Goal: Task Accomplishment & Management: Use online tool/utility

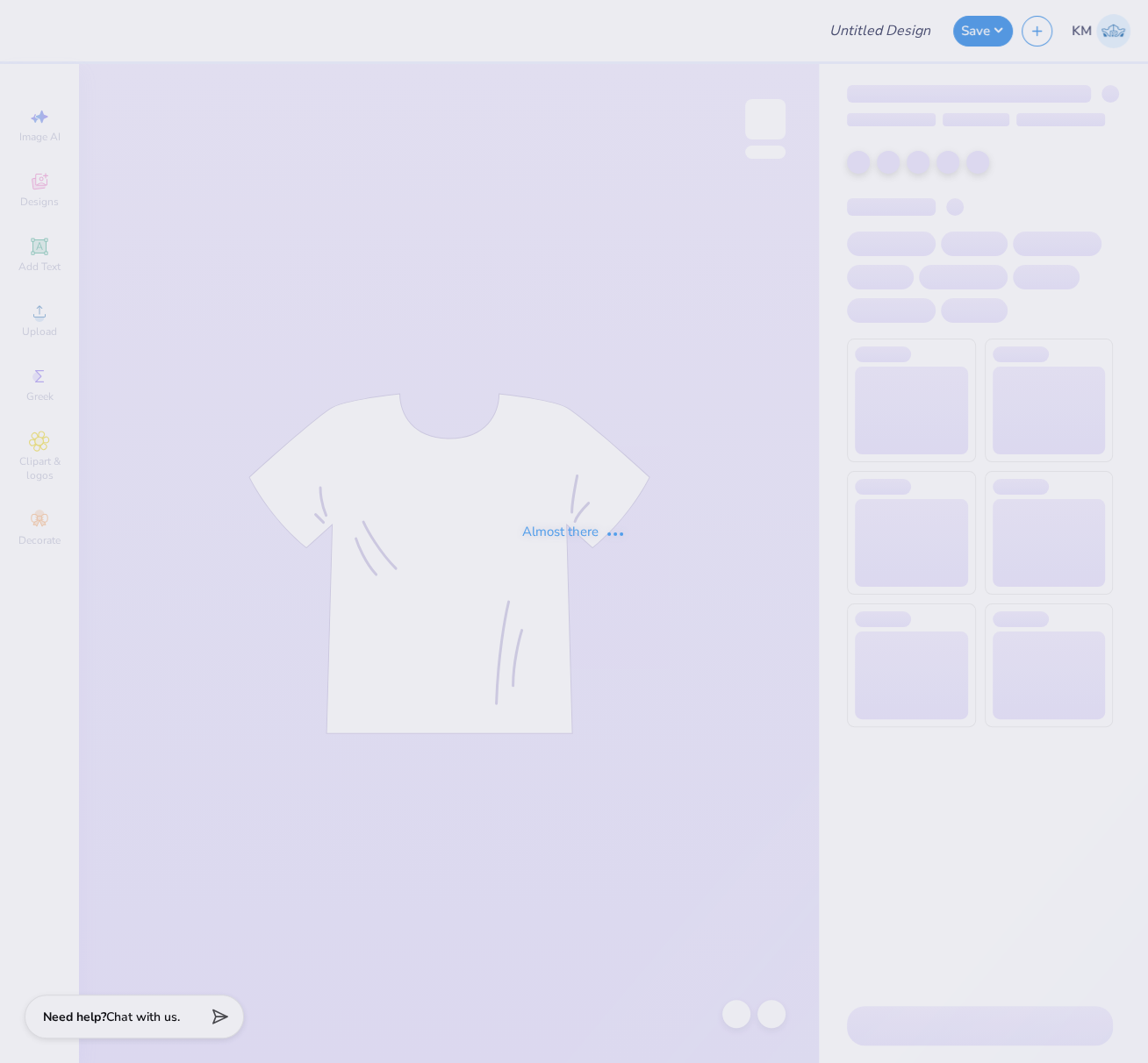
type input "FPS239502"
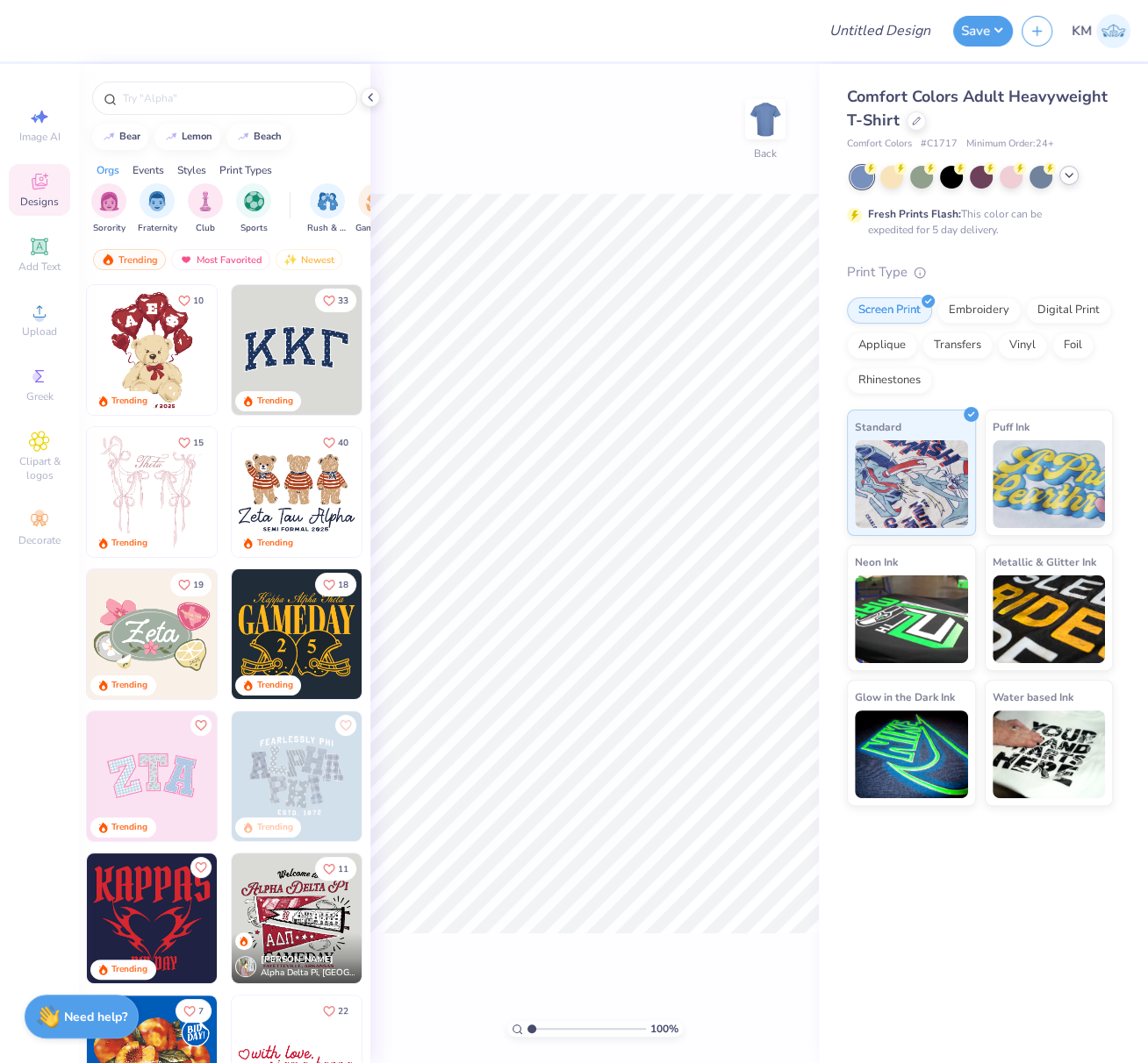
click at [1070, 172] on icon at bounding box center [1069, 176] width 14 height 14
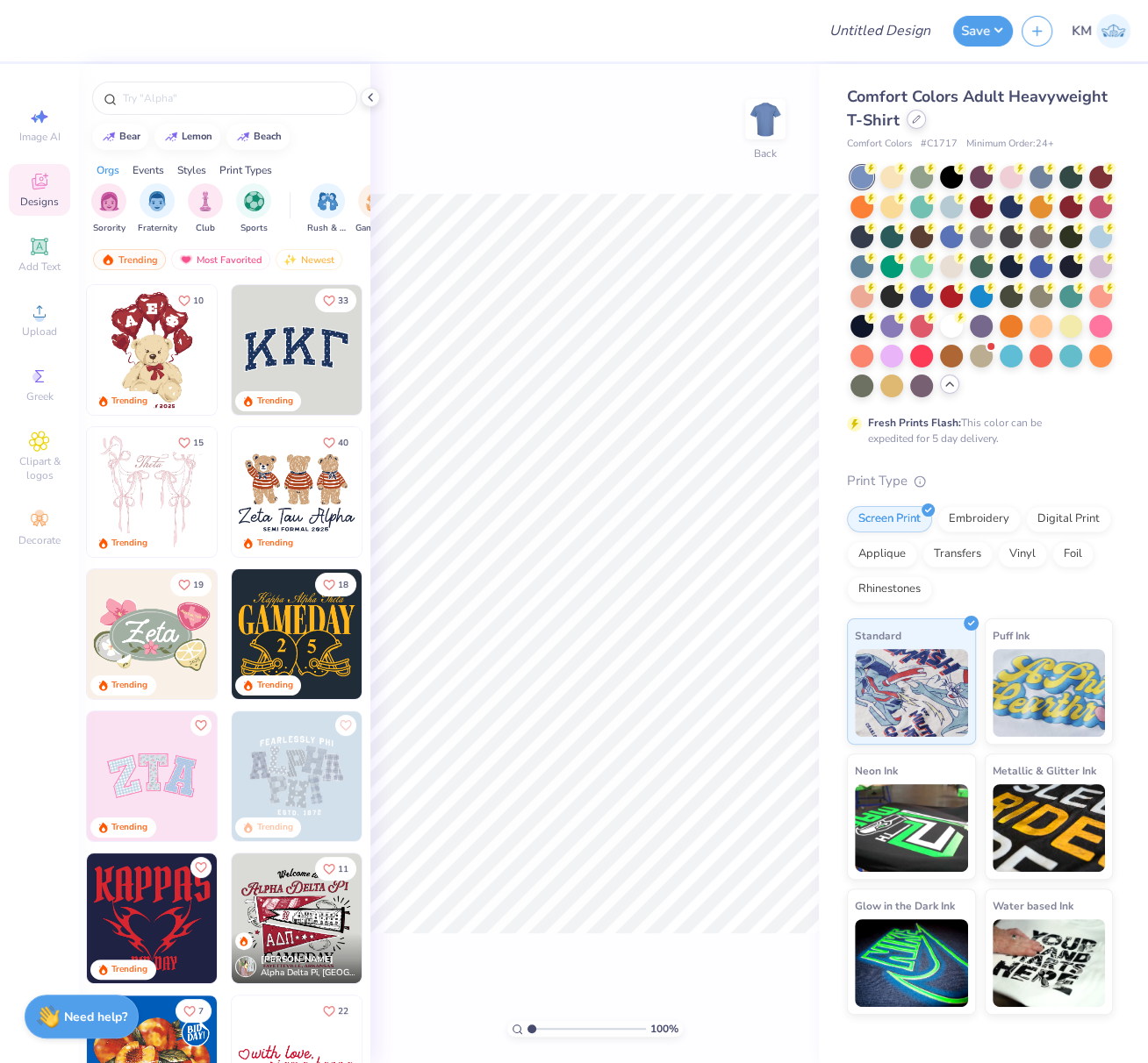
click at [916, 124] on div at bounding box center [915, 119] width 19 height 19
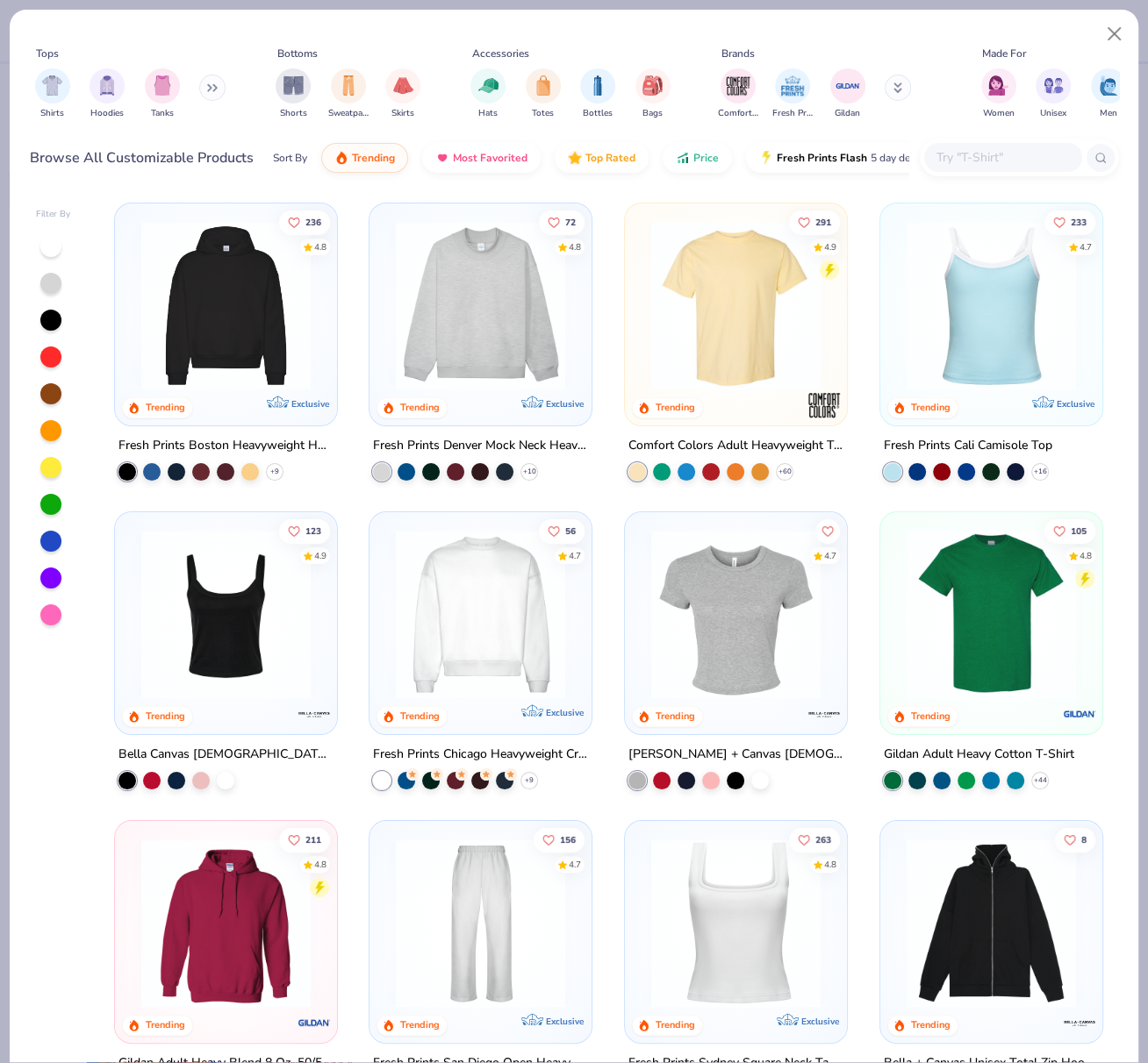
click at [757, 344] on img at bounding box center [735, 306] width 187 height 170
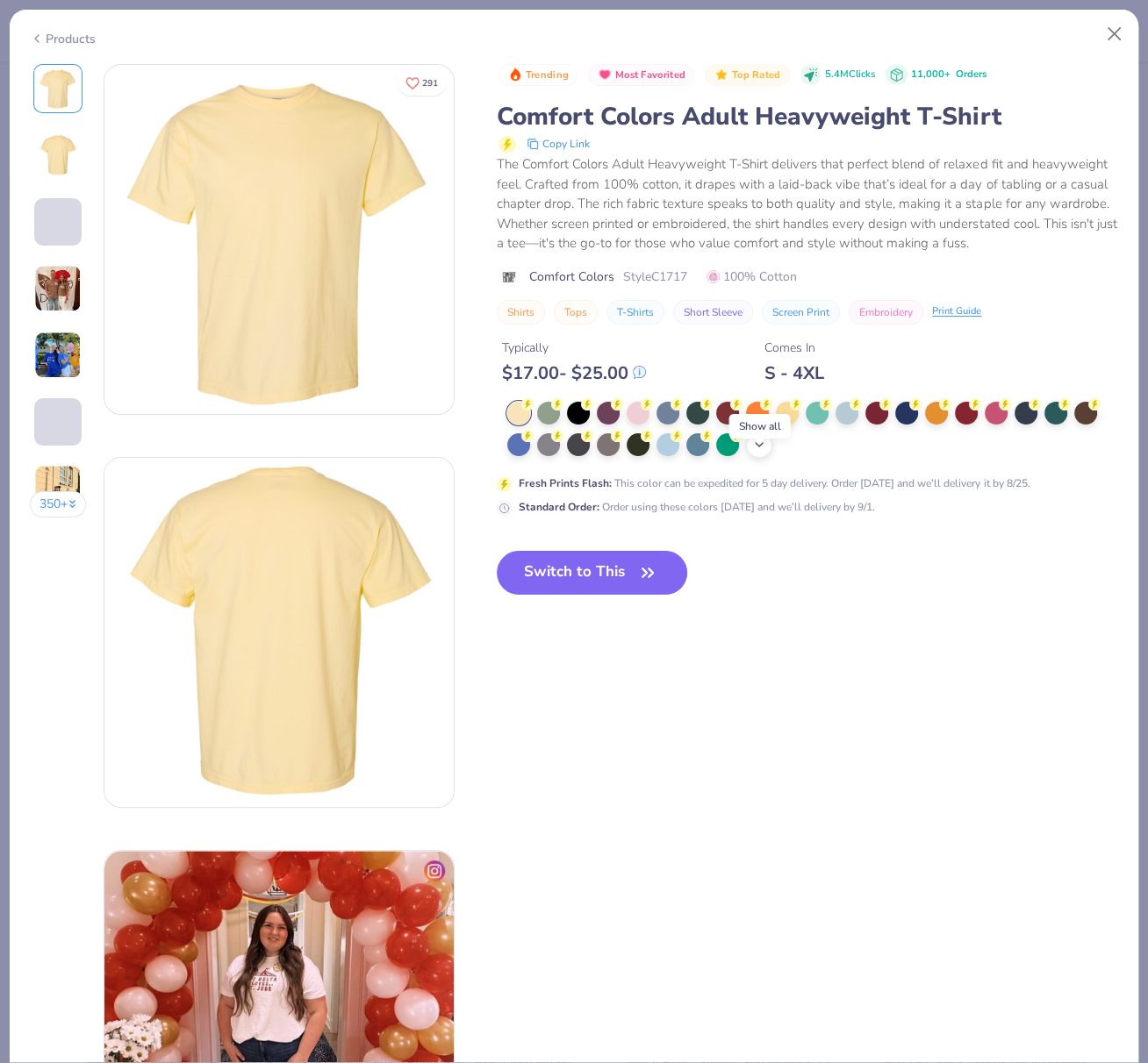
drag, startPoint x: 758, startPoint y: 464, endPoint x: 758, endPoint y: 475, distance: 11.0
click at [758, 452] on icon at bounding box center [759, 444] width 14 height 14
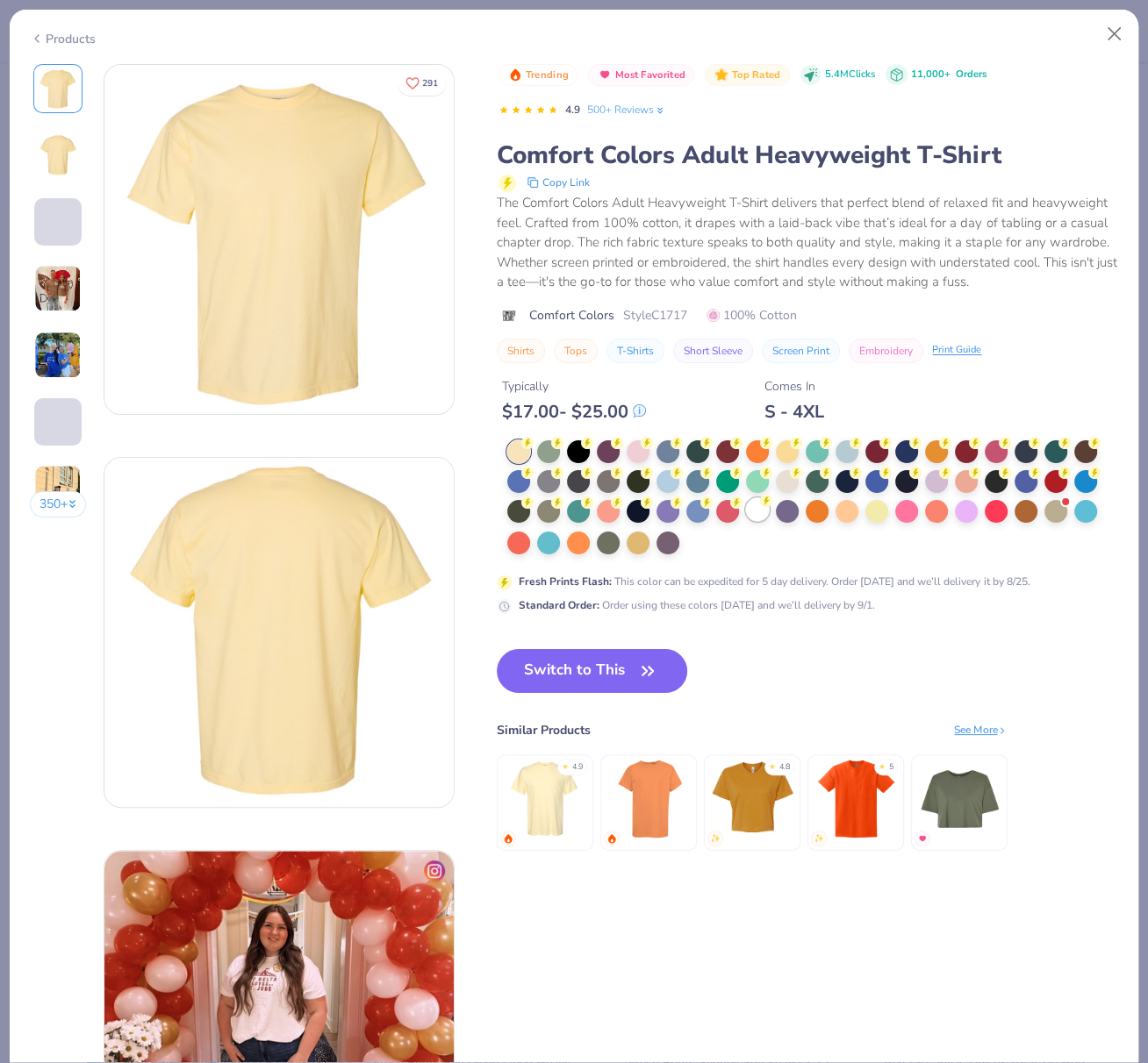
click at [758, 521] on div at bounding box center [757, 509] width 23 height 23
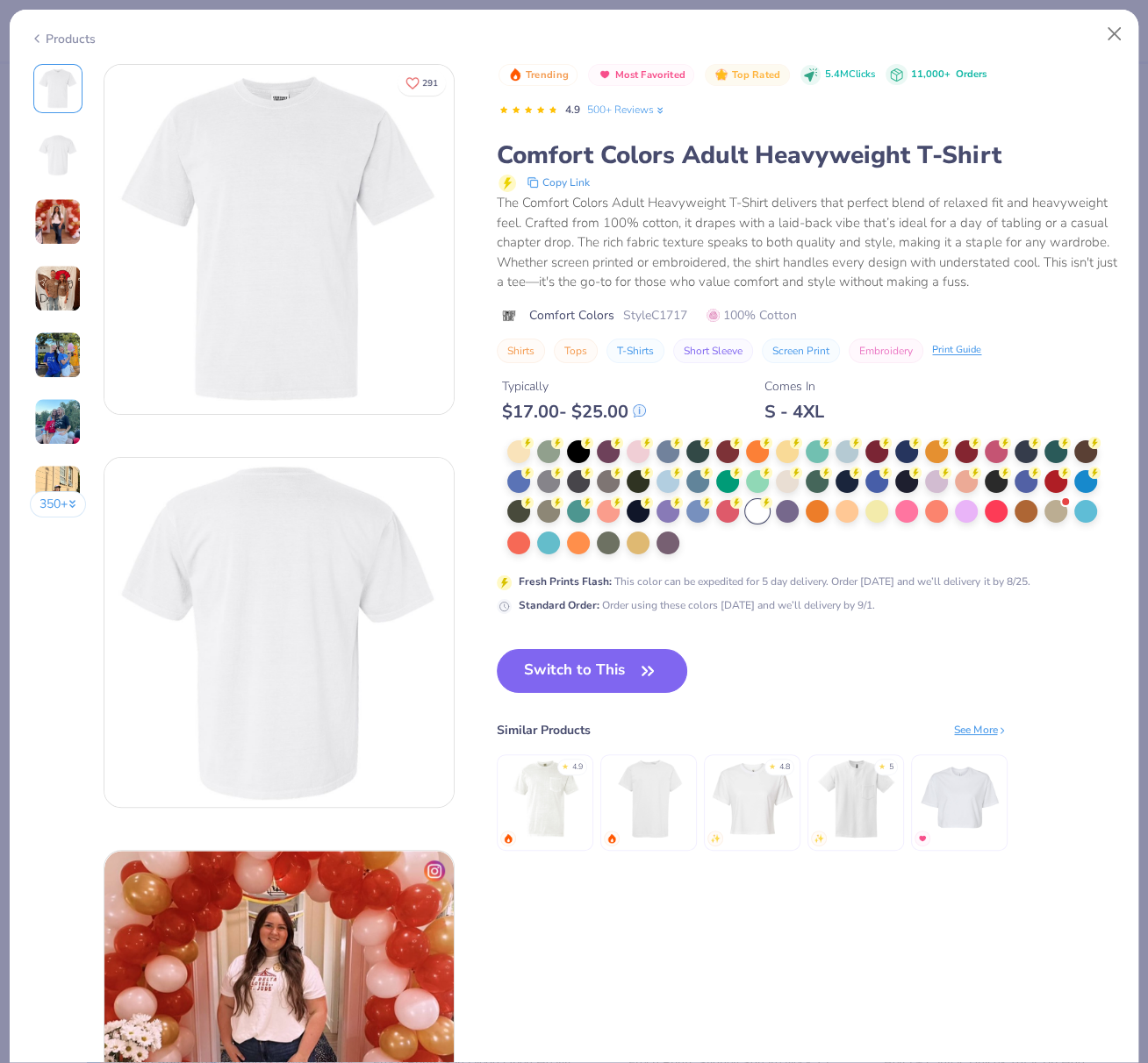
drag, startPoint x: 554, startPoint y: 703, endPoint x: 832, endPoint y: 1058, distance: 450.9
click at [554, 693] on button "Switch to This" at bounding box center [592, 671] width 190 height 44
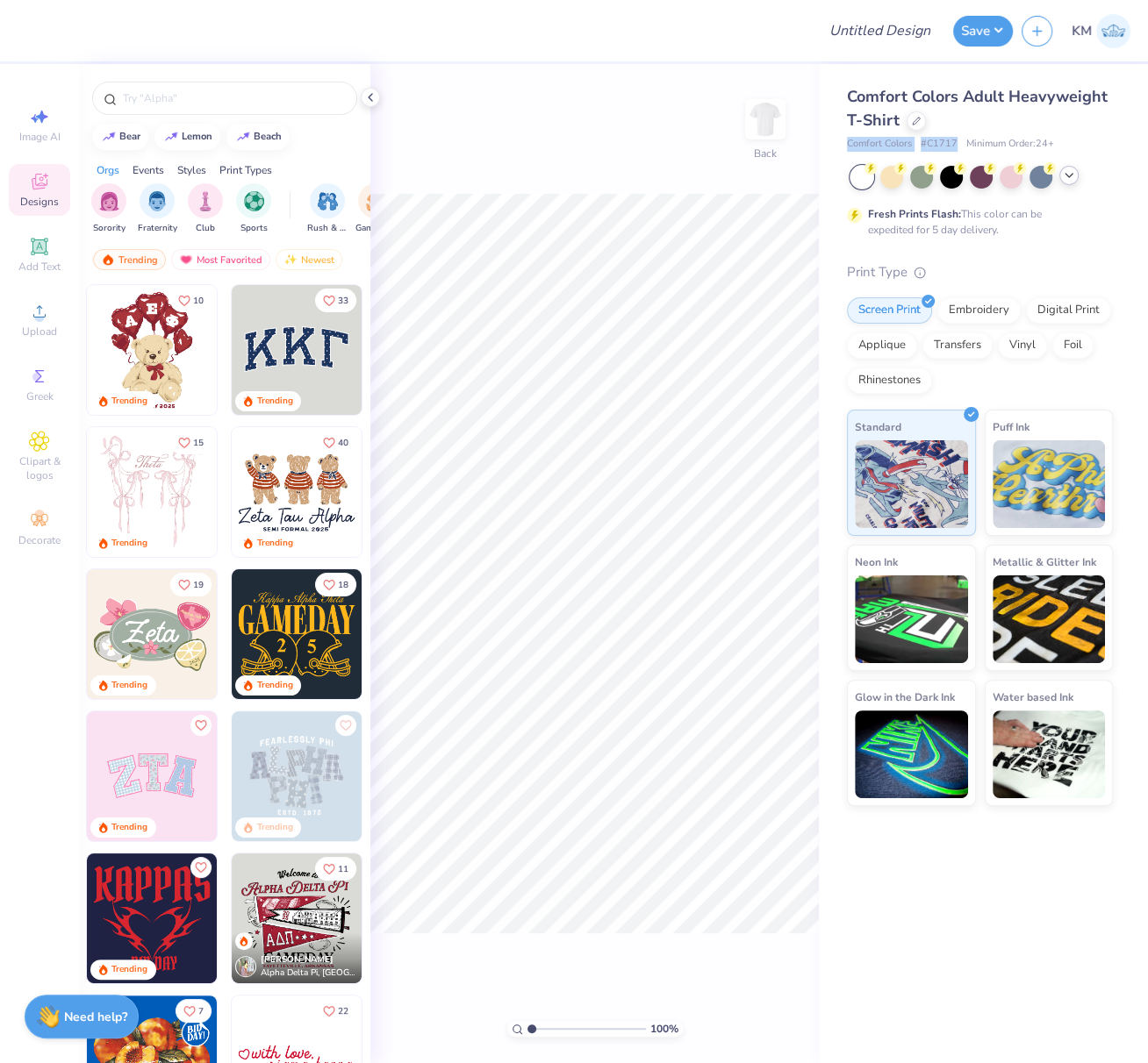
drag, startPoint x: 845, startPoint y: 143, endPoint x: 957, endPoint y: 146, distance: 112.0
click at [955, 145] on div "Comfort Colors Adult Heavyweight T-Shirt Comfort Colors # C1717 Minimum Order: …" at bounding box center [983, 435] width 329 height 742
copy div "Comfort Colors # C1717"
click at [41, 325] on span "Upload" at bounding box center [39, 332] width 35 height 14
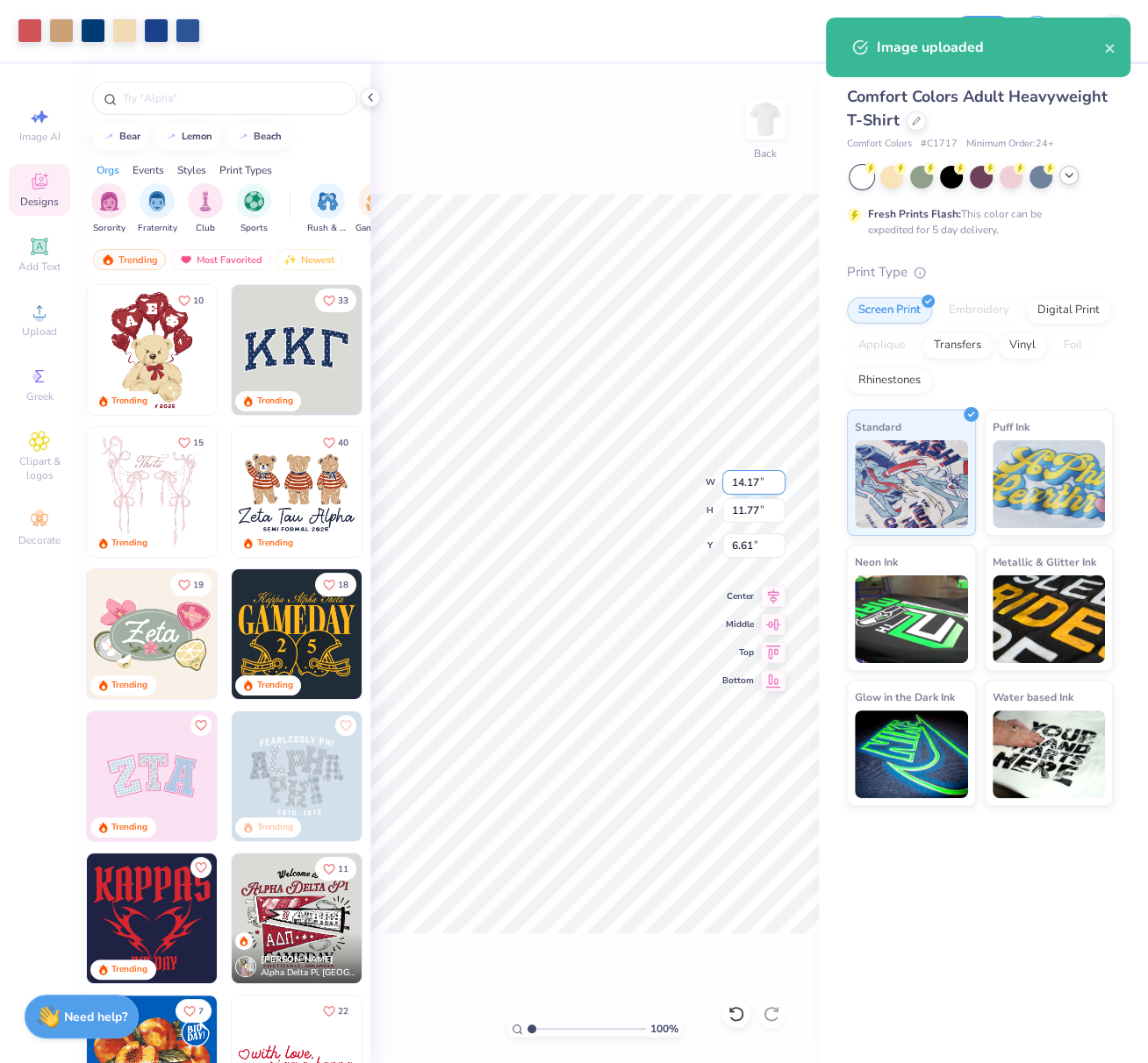
drag, startPoint x: 732, startPoint y: 482, endPoint x: 769, endPoint y: 493, distance: 38.6
click at [774, 490] on input "14.17" at bounding box center [754, 481] width 63 height 24
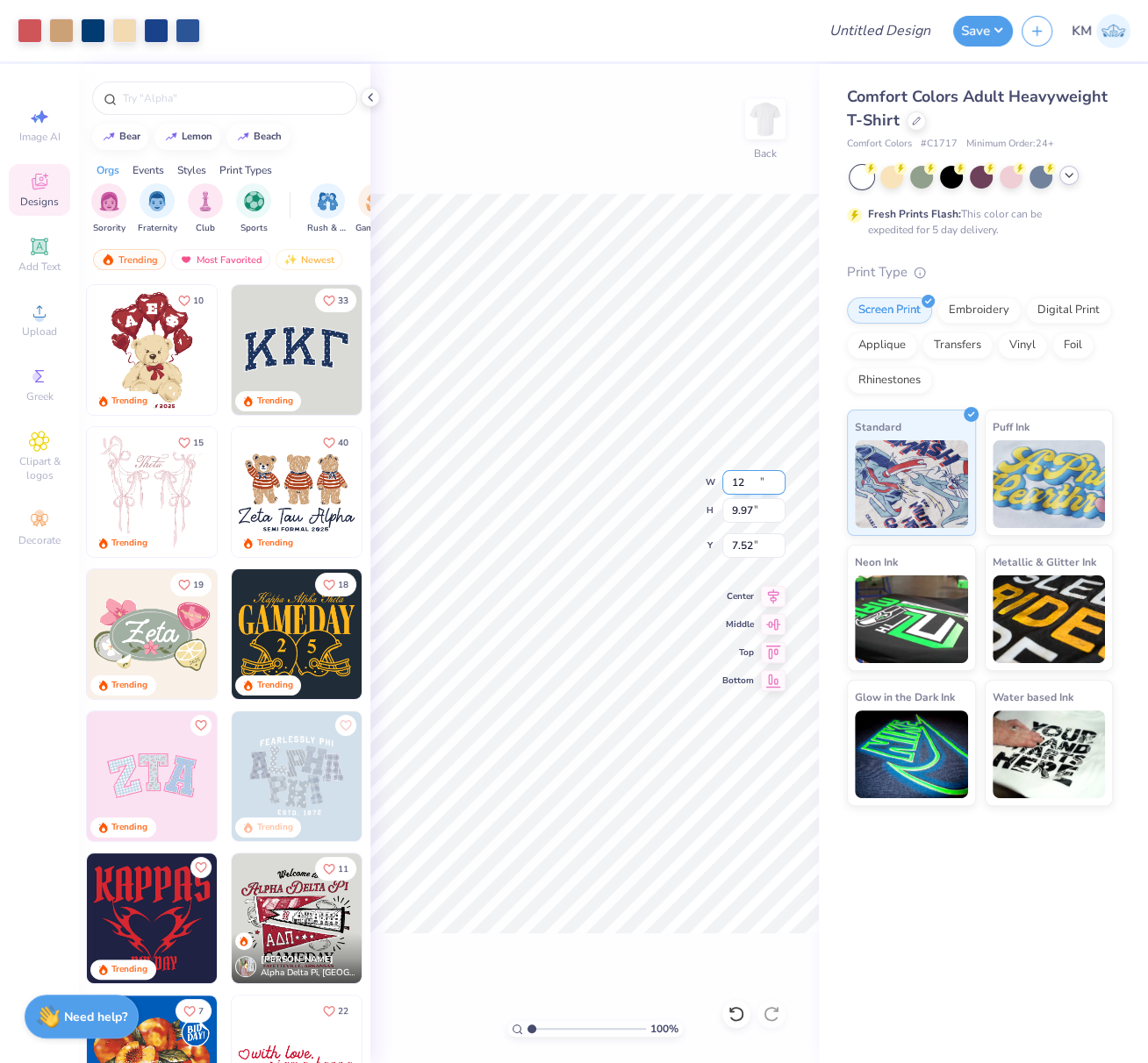
type input "12.00"
type input "9.97"
type input "7.52"
drag, startPoint x: 730, startPoint y: 479, endPoint x: 764, endPoint y: 493, distance: 36.8
click at [762, 486] on input "12.00" at bounding box center [754, 481] width 63 height 24
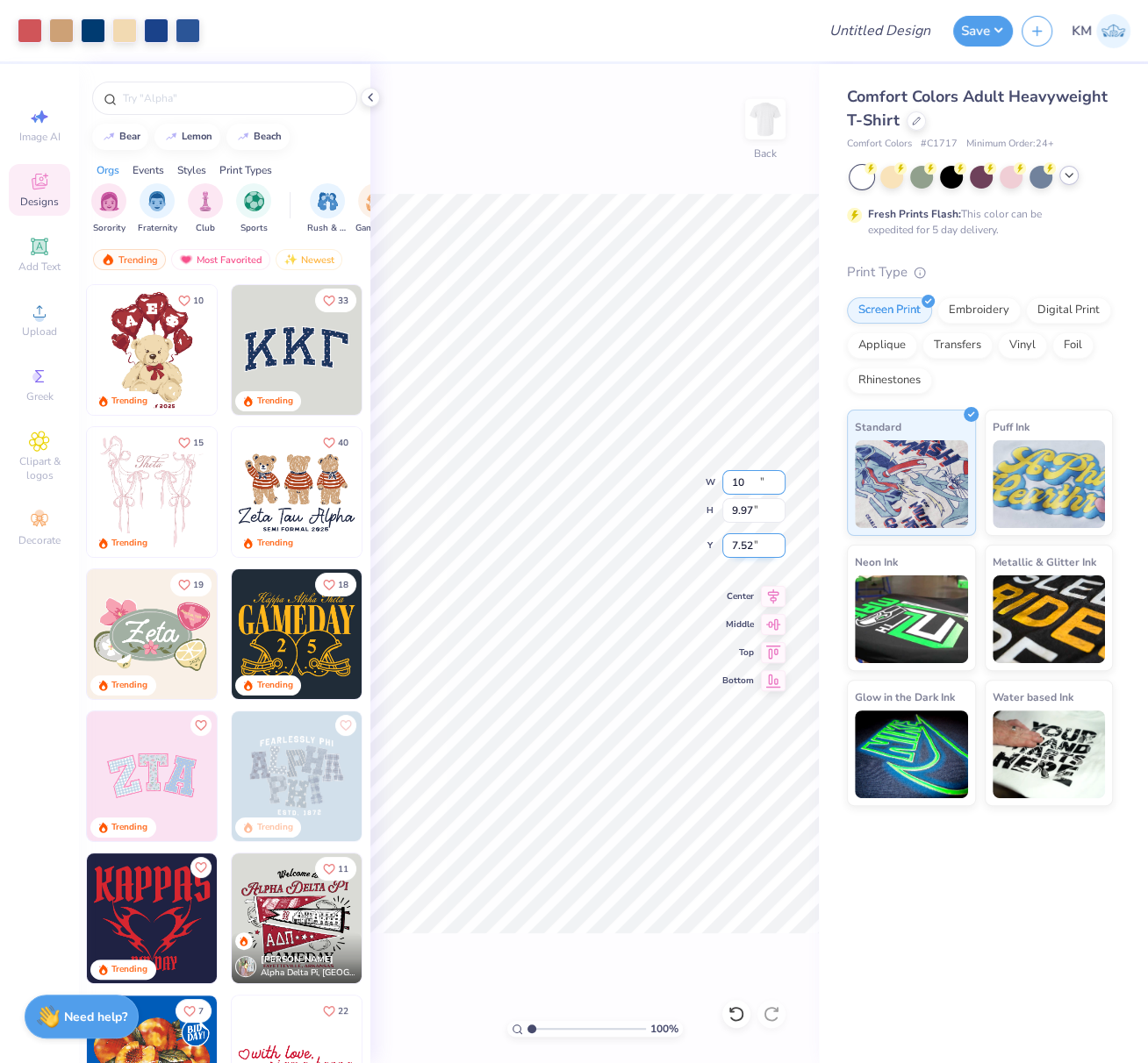
type input "10.00"
type input "8.31"
type input "8.35"
click at [709, 541] on div "100 % Back W 10.00 10.00 " H 8.31 8.31 " Y 8.35 8.35 " Center Middle Top Bottom" at bounding box center [594, 564] width 448 height 999
click at [720, 545] on div "100 % Back W 10.00 10.00 " H 8.31 8.31 " Y 8.35 8.35 " Center Middle Top Bottom" at bounding box center [594, 564] width 448 height 999
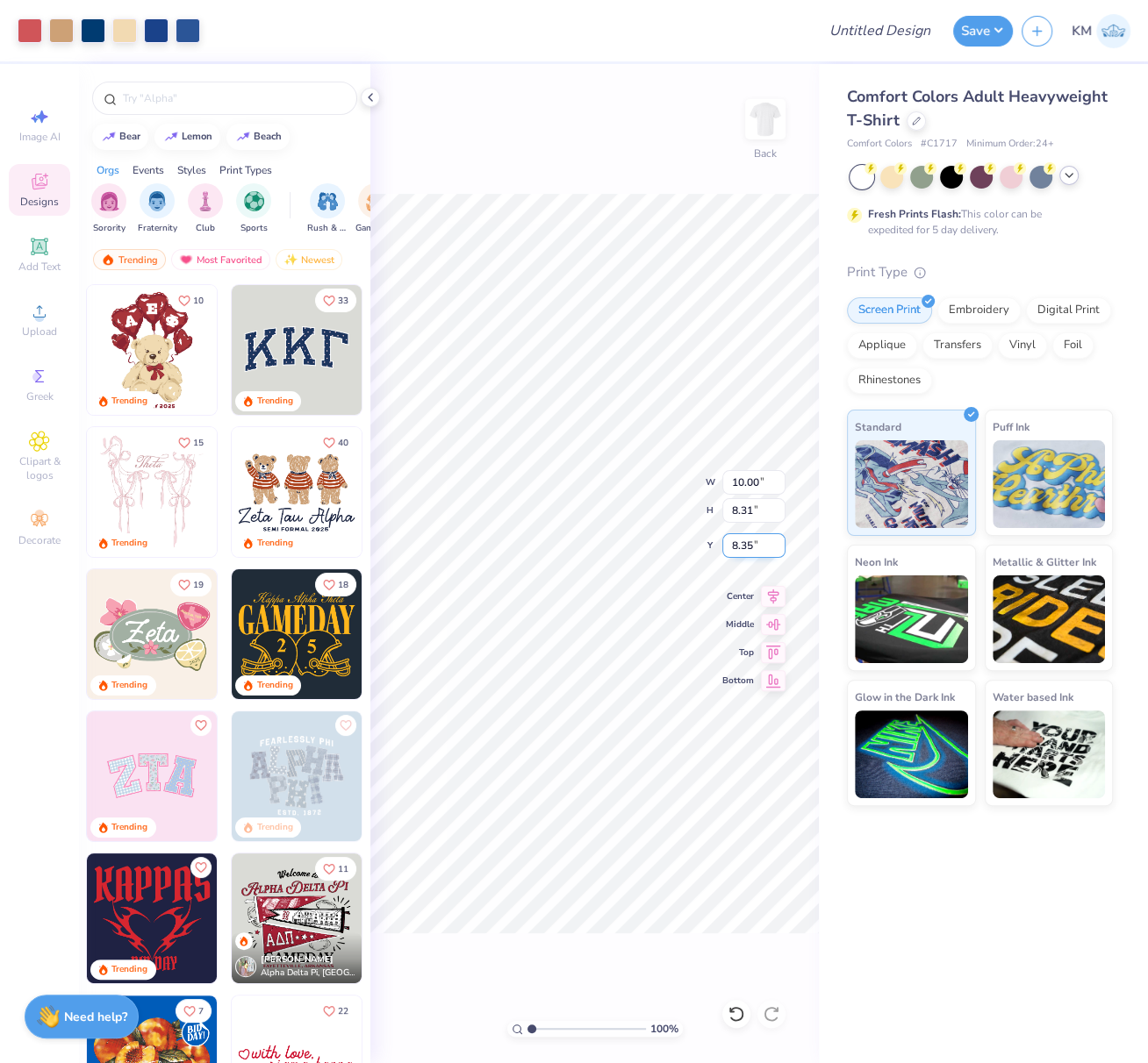
drag, startPoint x: 755, startPoint y: 545, endPoint x: 731, endPoint y: 548, distance: 24.2
click at [733, 545] on input "8.35" at bounding box center [754, 545] width 63 height 24
type input "3.00"
click at [184, 30] on div at bounding box center [188, 28] width 24 height 24
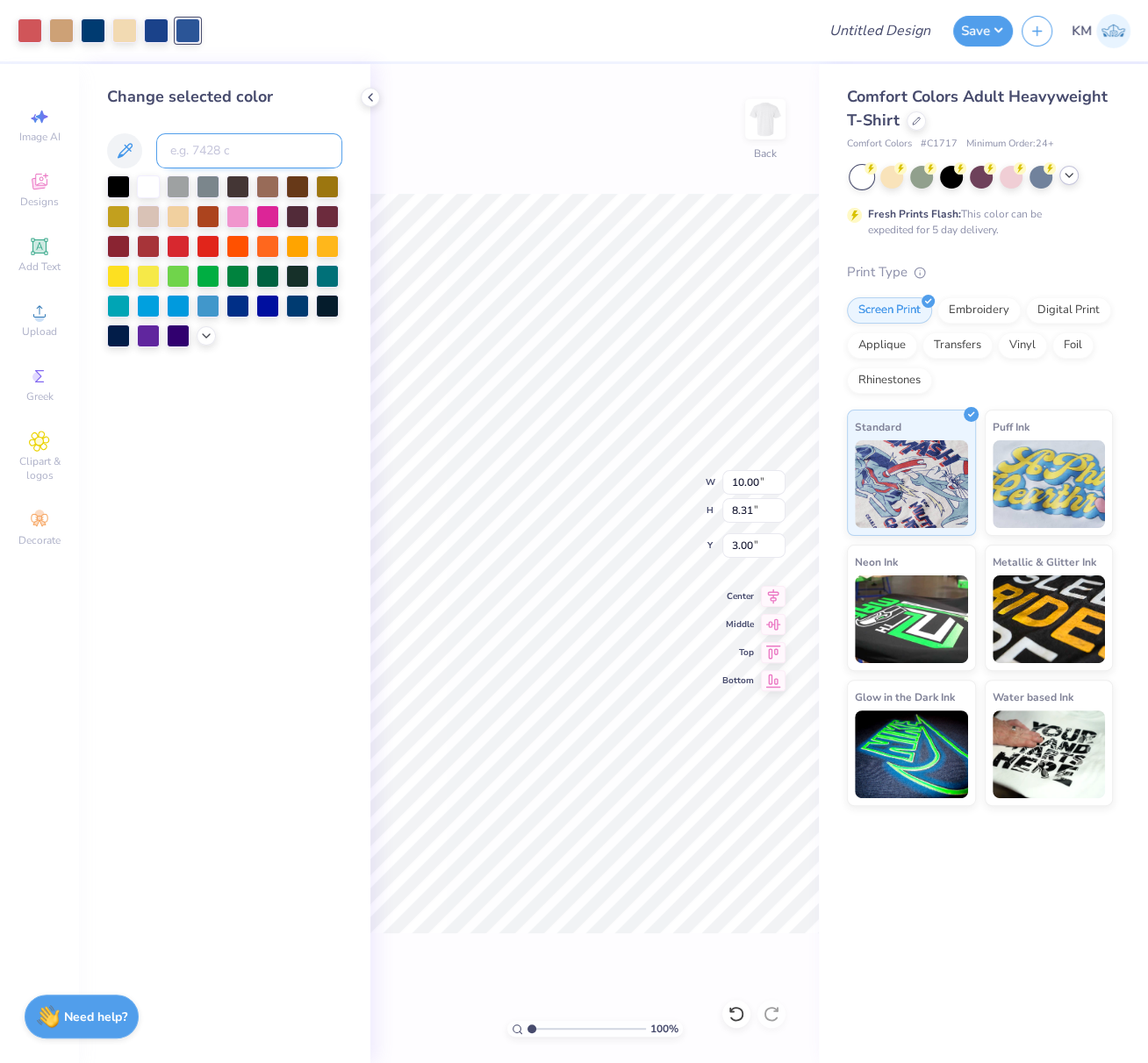
click at [217, 148] on input at bounding box center [249, 151] width 186 height 35
type input "7687"
click at [87, 26] on div at bounding box center [93, 28] width 24 height 24
click at [180, 145] on input at bounding box center [249, 151] width 186 height 35
type input "7687"
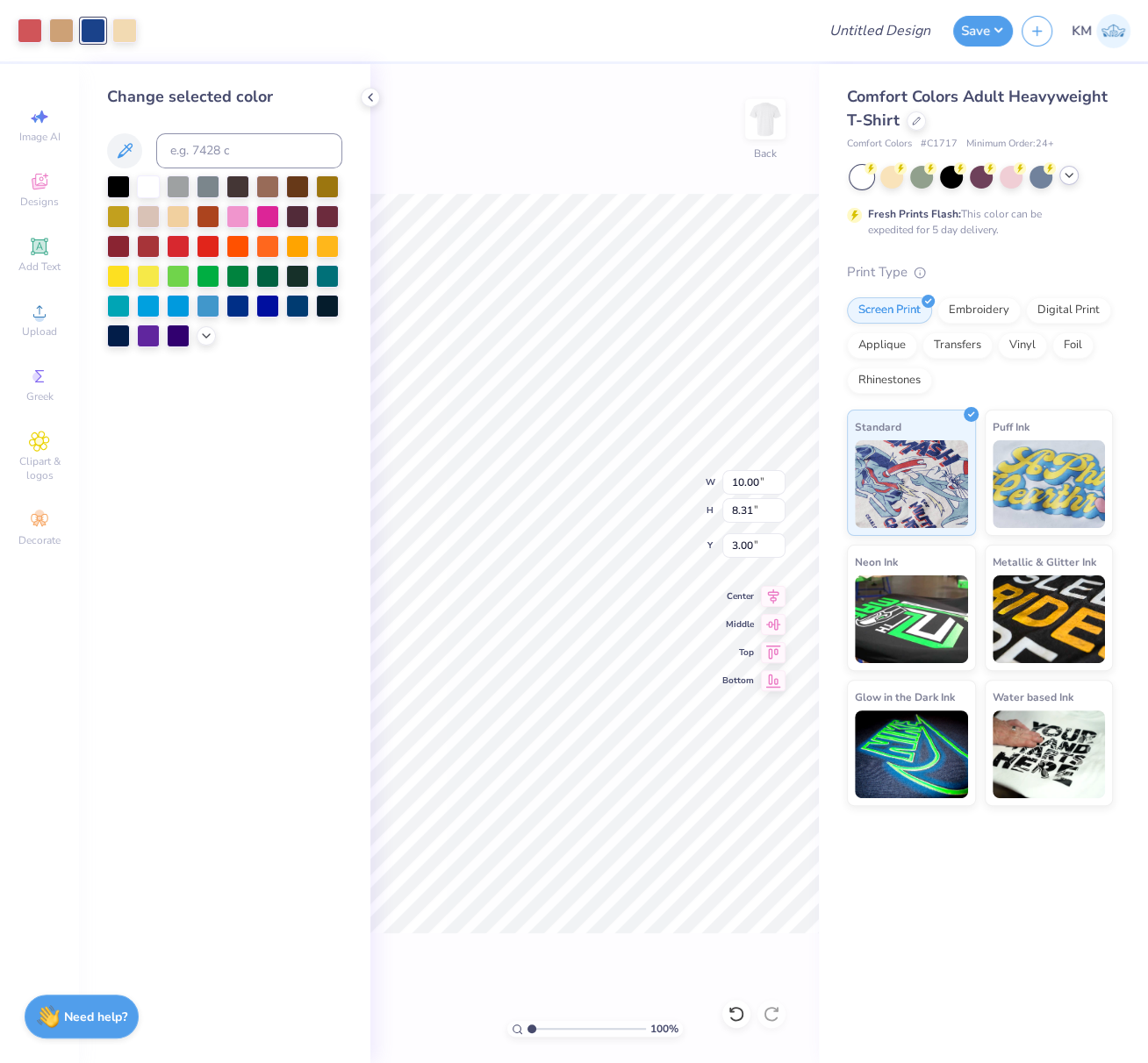
click at [518, 165] on div "100 % Back W 10.00 10.00 " H 8.31 8.31 " Y 3.00 3.00 " Center Middle Top Bottom" at bounding box center [594, 564] width 448 height 999
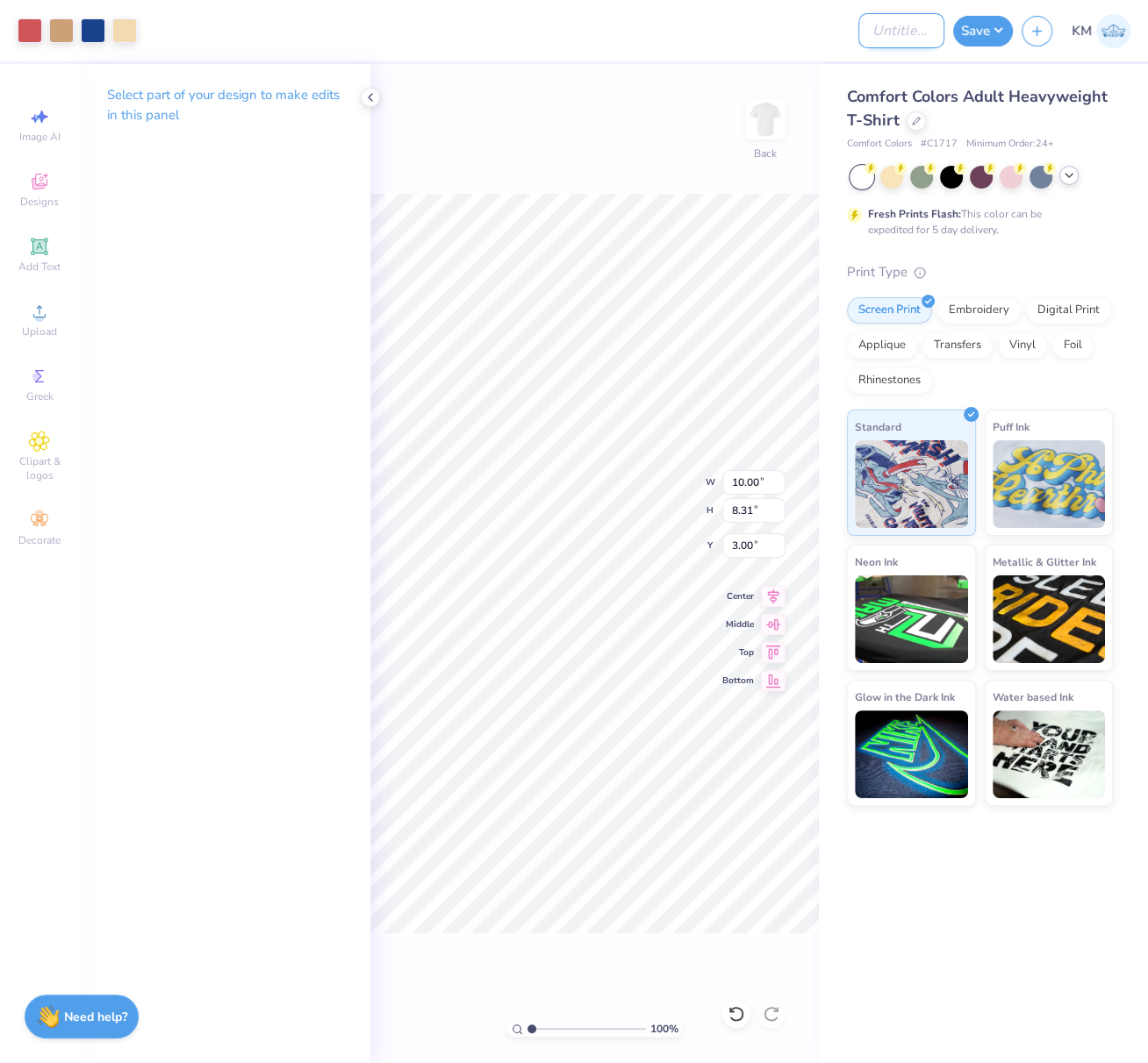
click at [893, 29] on input "Design Title" at bounding box center [901, 31] width 86 height 35
paste input "FPS239556"
type input "FPS239556"
click at [988, 26] on button "Save" at bounding box center [983, 29] width 60 height 31
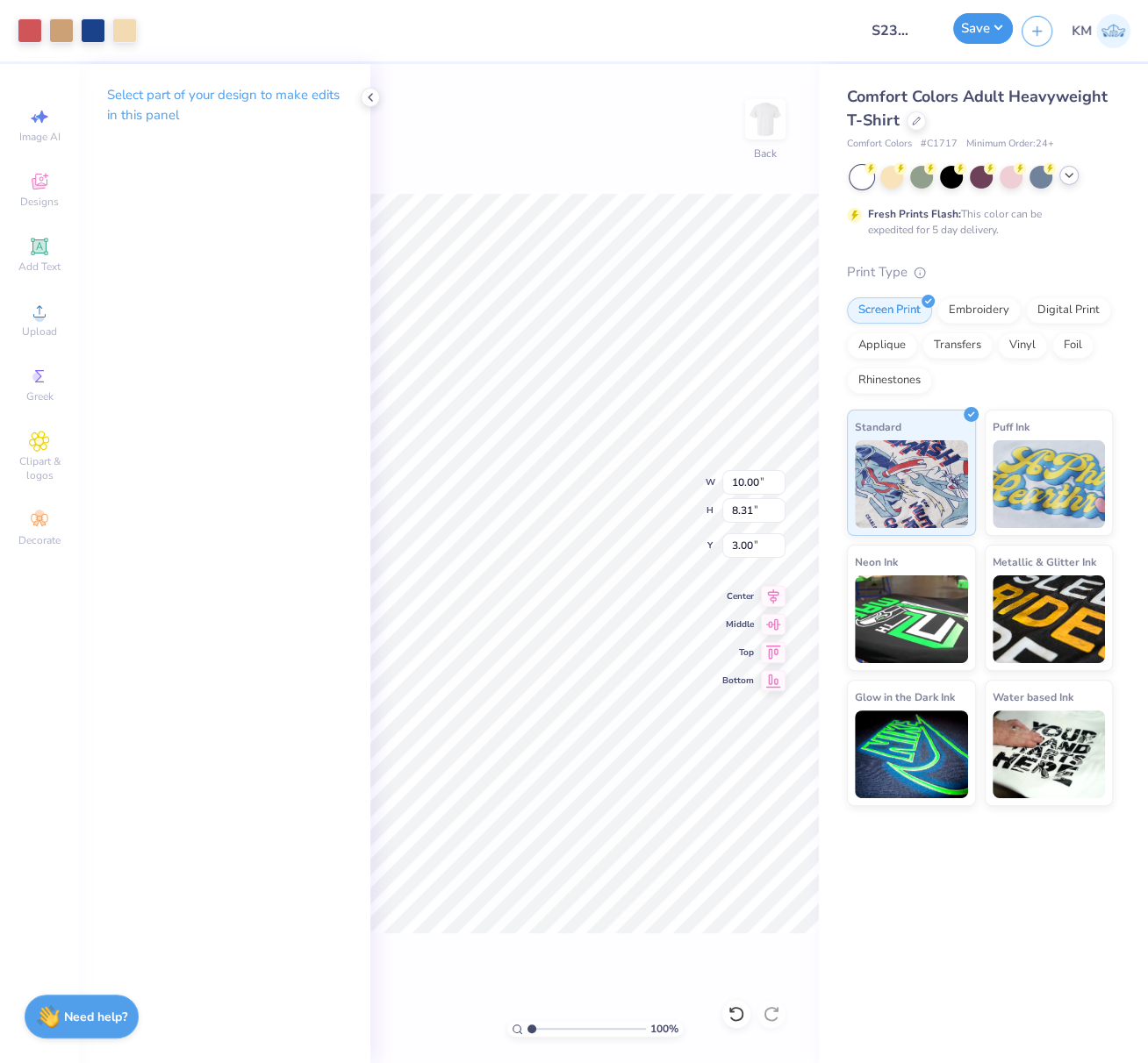
scroll to position [0, 0]
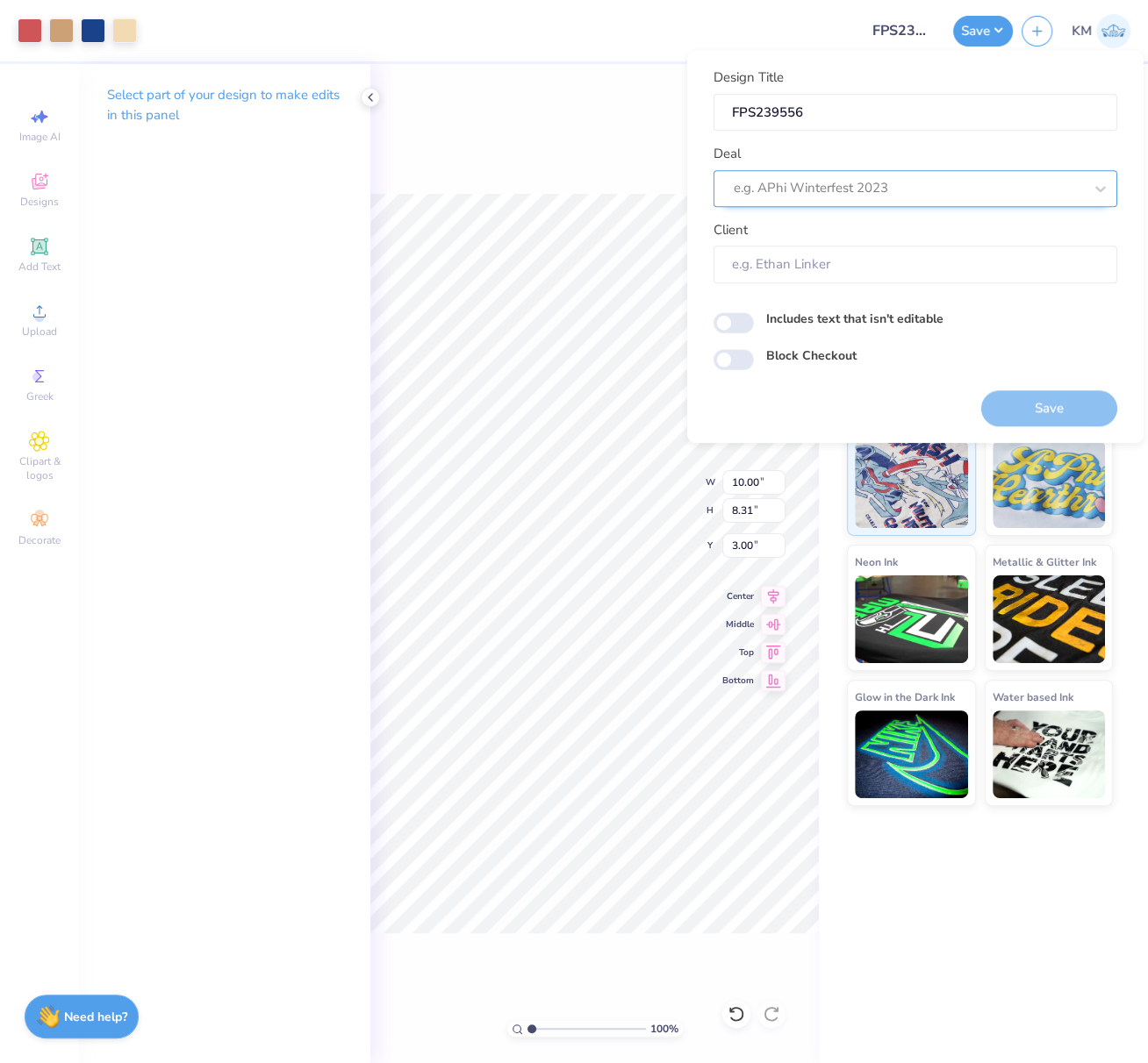
click at [909, 192] on div at bounding box center [907, 188] width 349 height 23
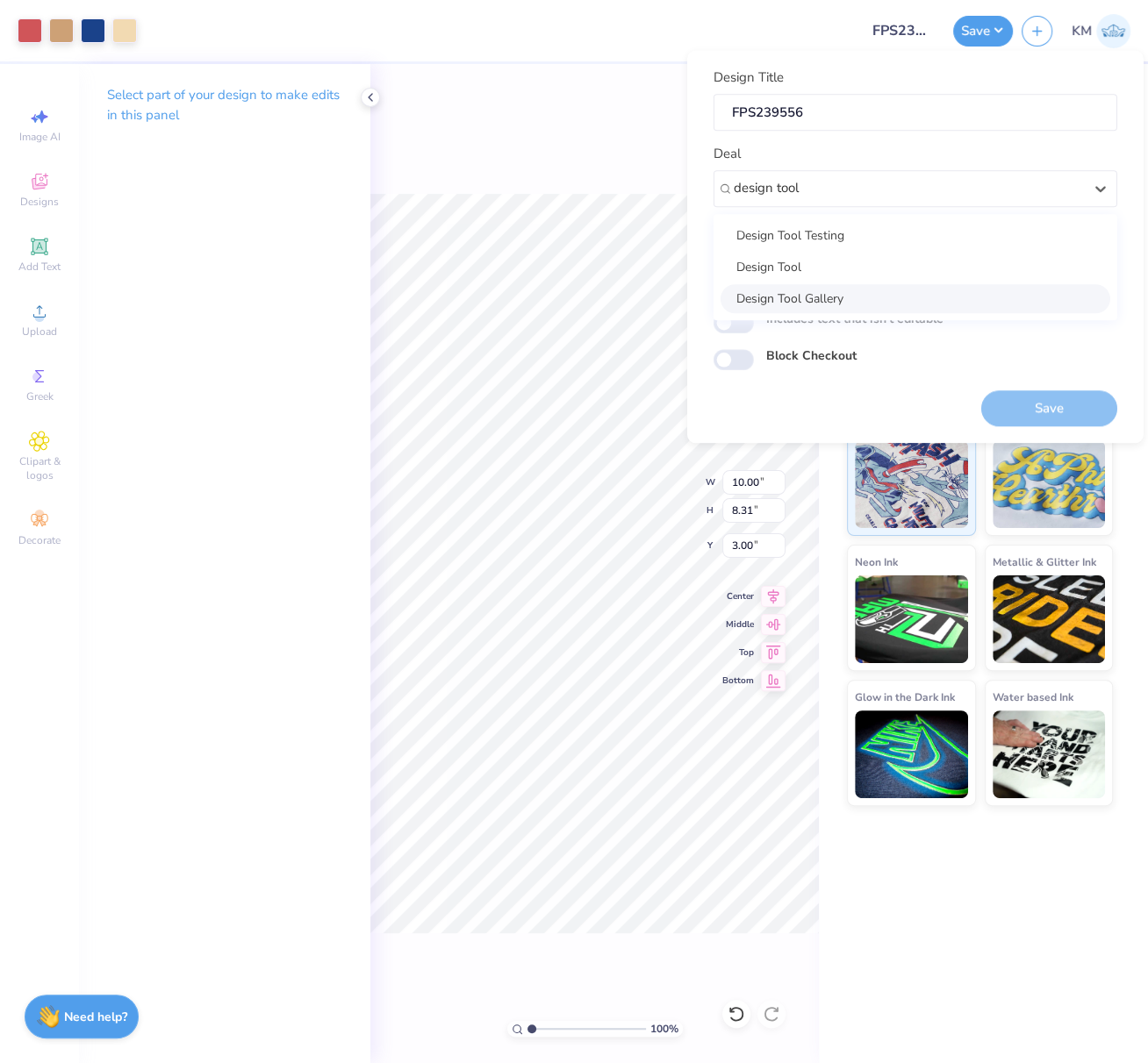
drag, startPoint x: 826, startPoint y: 229, endPoint x: 831, endPoint y: 292, distance: 63.2
click at [831, 292] on div "Design Tool Testing Design Tool Design Tool Gallery" at bounding box center [915, 267] width 404 height 106
click at [846, 297] on div "Design Tool Gallery" at bounding box center [915, 298] width 390 height 29
type input "design tool"
type input "Design Tool Gallery User"
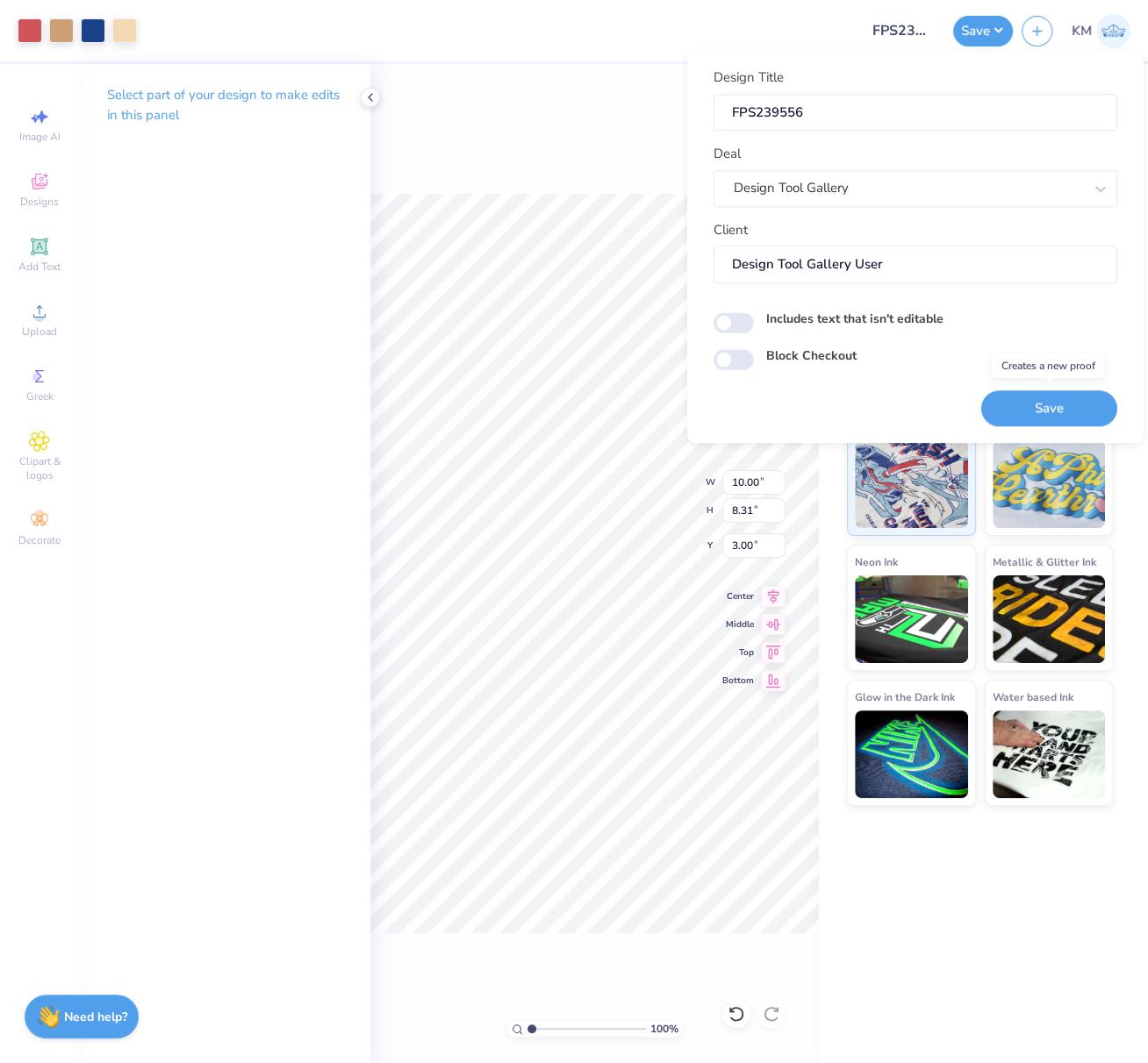
drag, startPoint x: 1039, startPoint y: 405, endPoint x: 417, endPoint y: 1, distance: 741.7
click at [1033, 408] on button "Save" at bounding box center [1049, 408] width 136 height 36
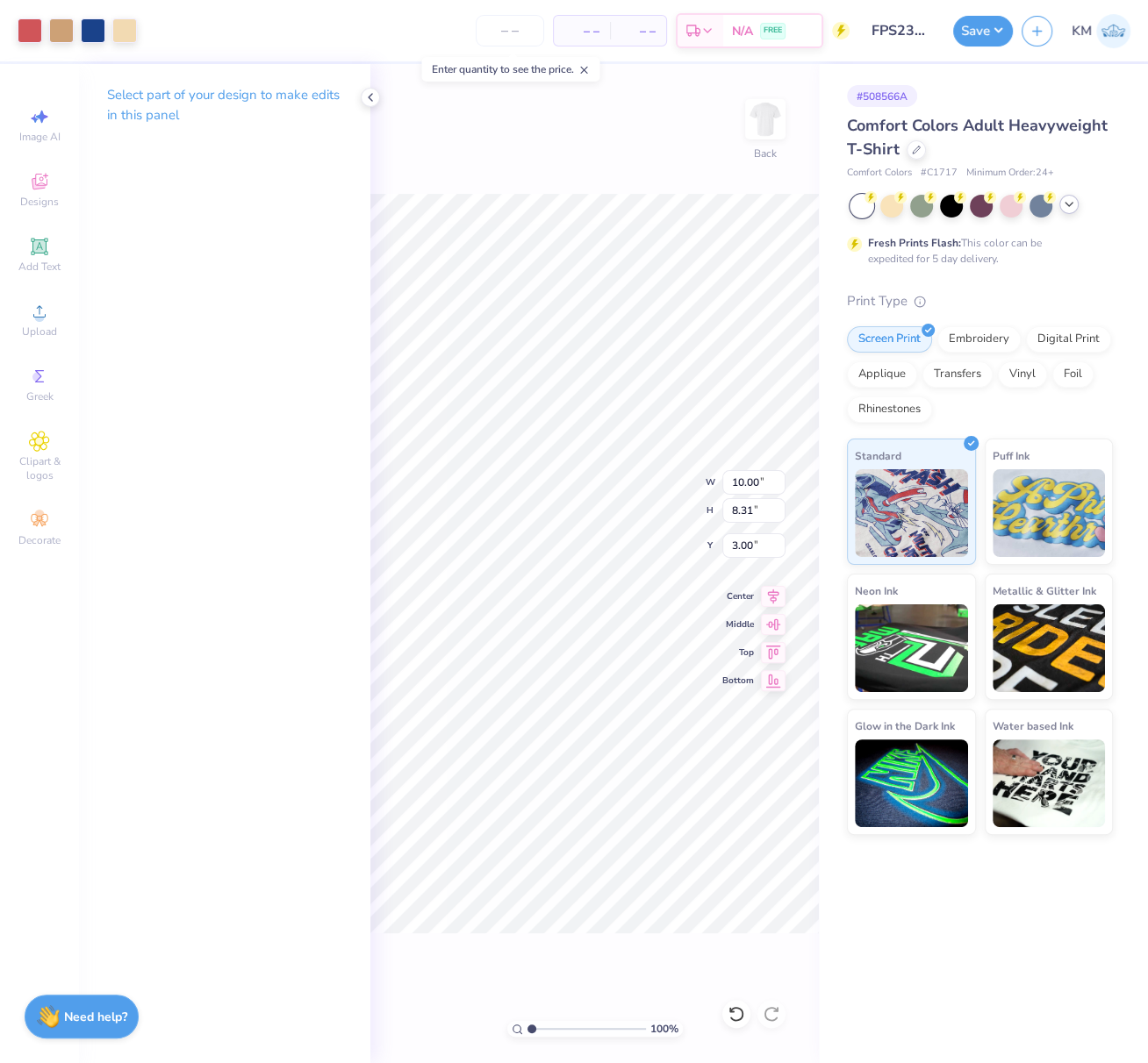
click at [378, 22] on div "– – Per Item – – Total Est. Delivery N/A FREE" at bounding box center [498, 31] width 703 height 61
click at [631, 811] on li "Ungroup" at bounding box center [638, 817] width 138 height 34
type input "1.62"
click at [41, 319] on circle at bounding box center [39, 316] width 10 height 10
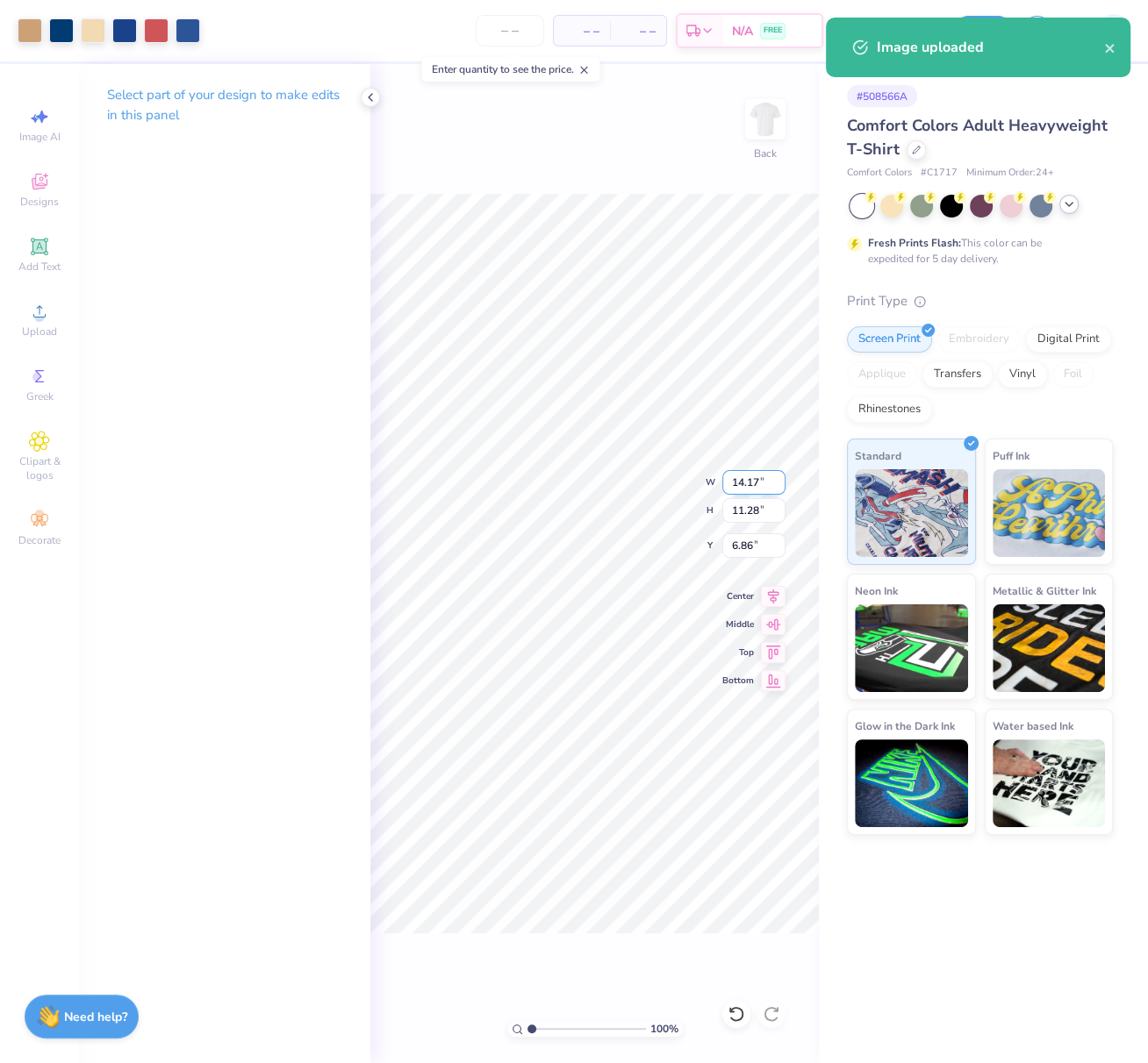
drag, startPoint x: 730, startPoint y: 481, endPoint x: 758, endPoint y: 477, distance: 28.3
click at [758, 477] on input "14.17" at bounding box center [754, 481] width 63 height 24
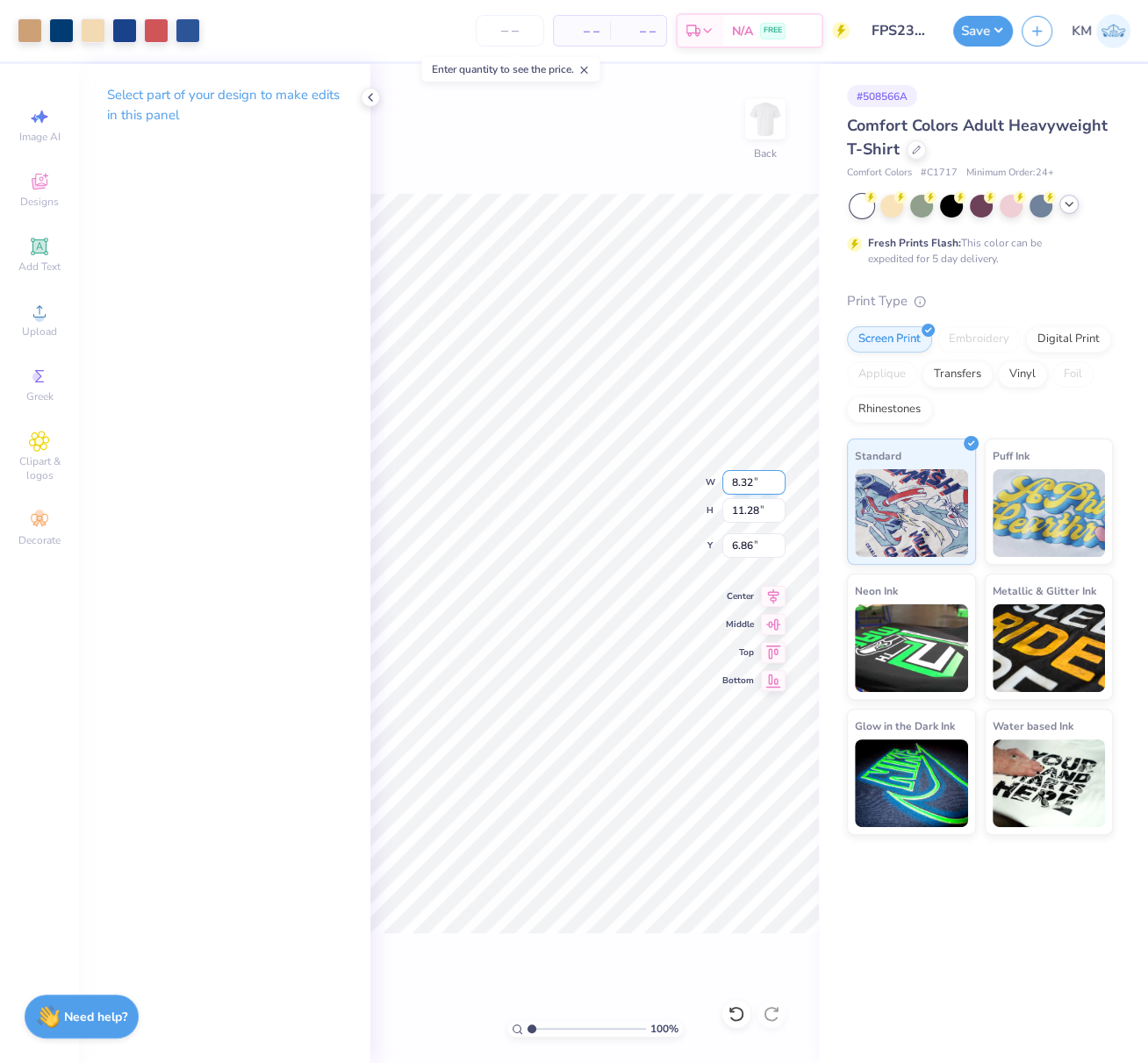
type input "8.32"
type input "6.62"
type input "4.78"
drag, startPoint x: 993, startPoint y: 24, endPoint x: 990, endPoint y: 46, distance: 22.2
click at [990, 24] on button "Save" at bounding box center [983, 32] width 60 height 31
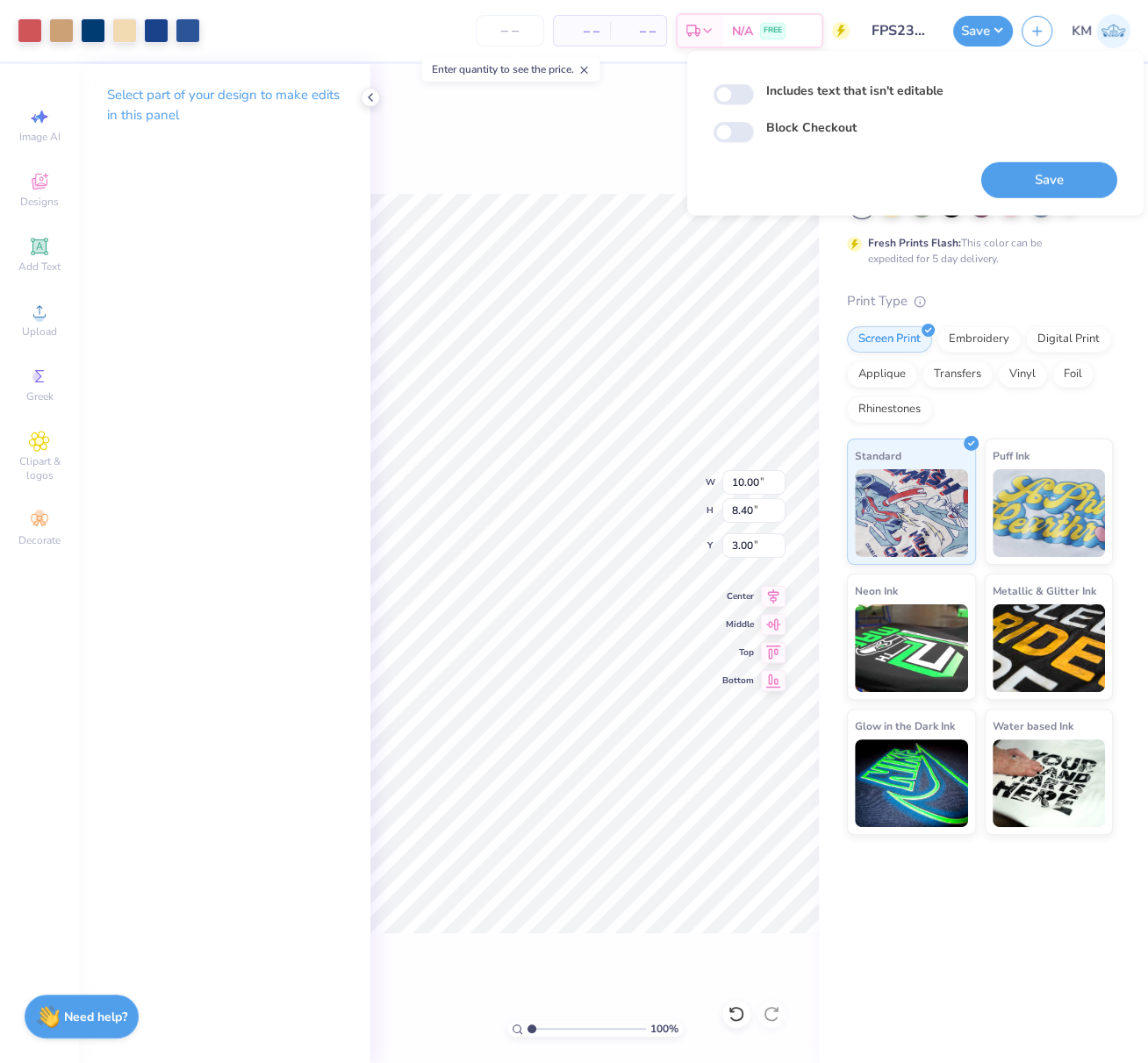
click at [959, 151] on div "Includes text that isn't editable Block Checkout Save" at bounding box center [915, 133] width 404 height 130
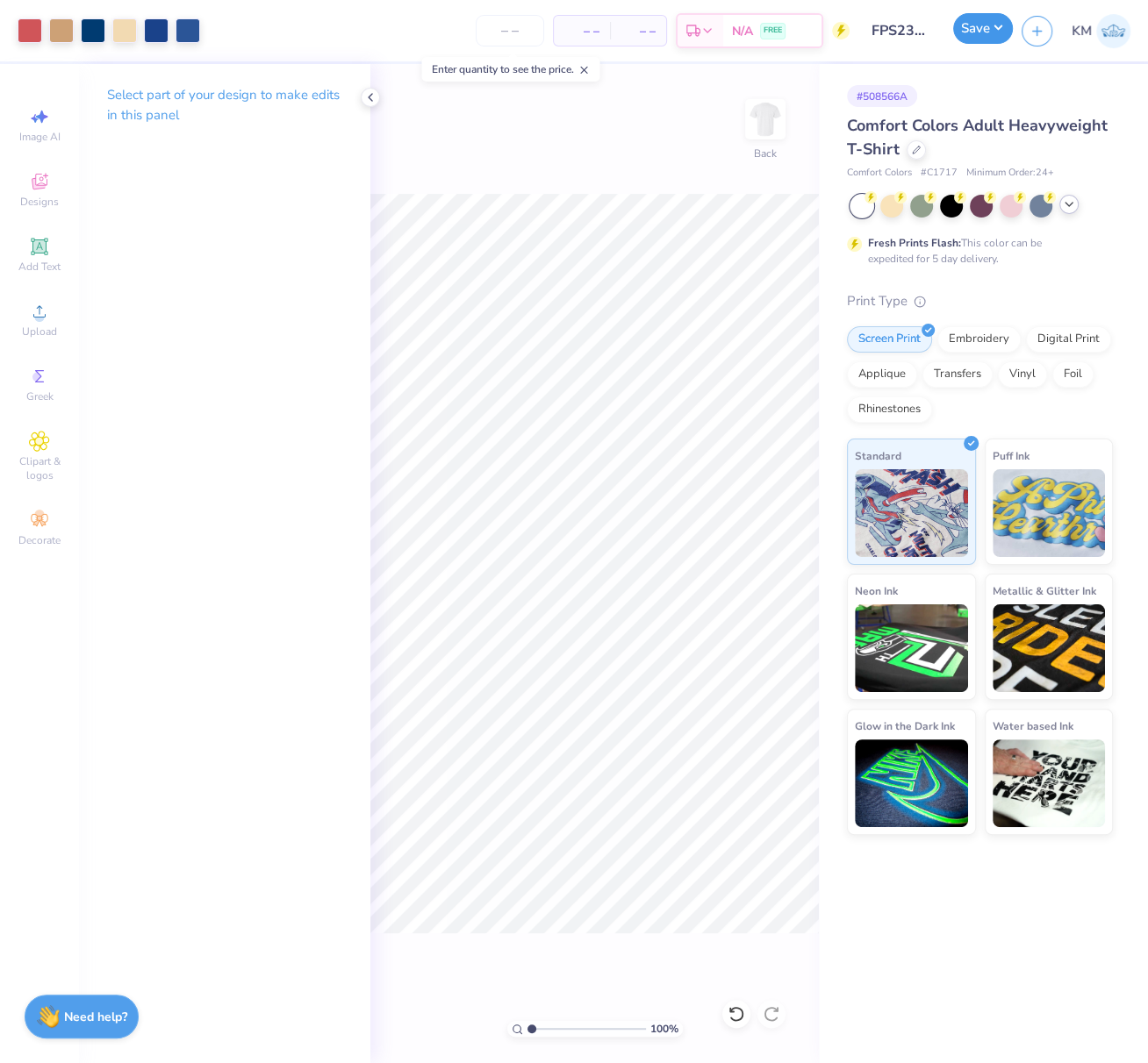
drag, startPoint x: 988, startPoint y: 32, endPoint x: 999, endPoint y: 32, distance: 11.0
click at [993, 29] on button "Save" at bounding box center [983, 29] width 60 height 31
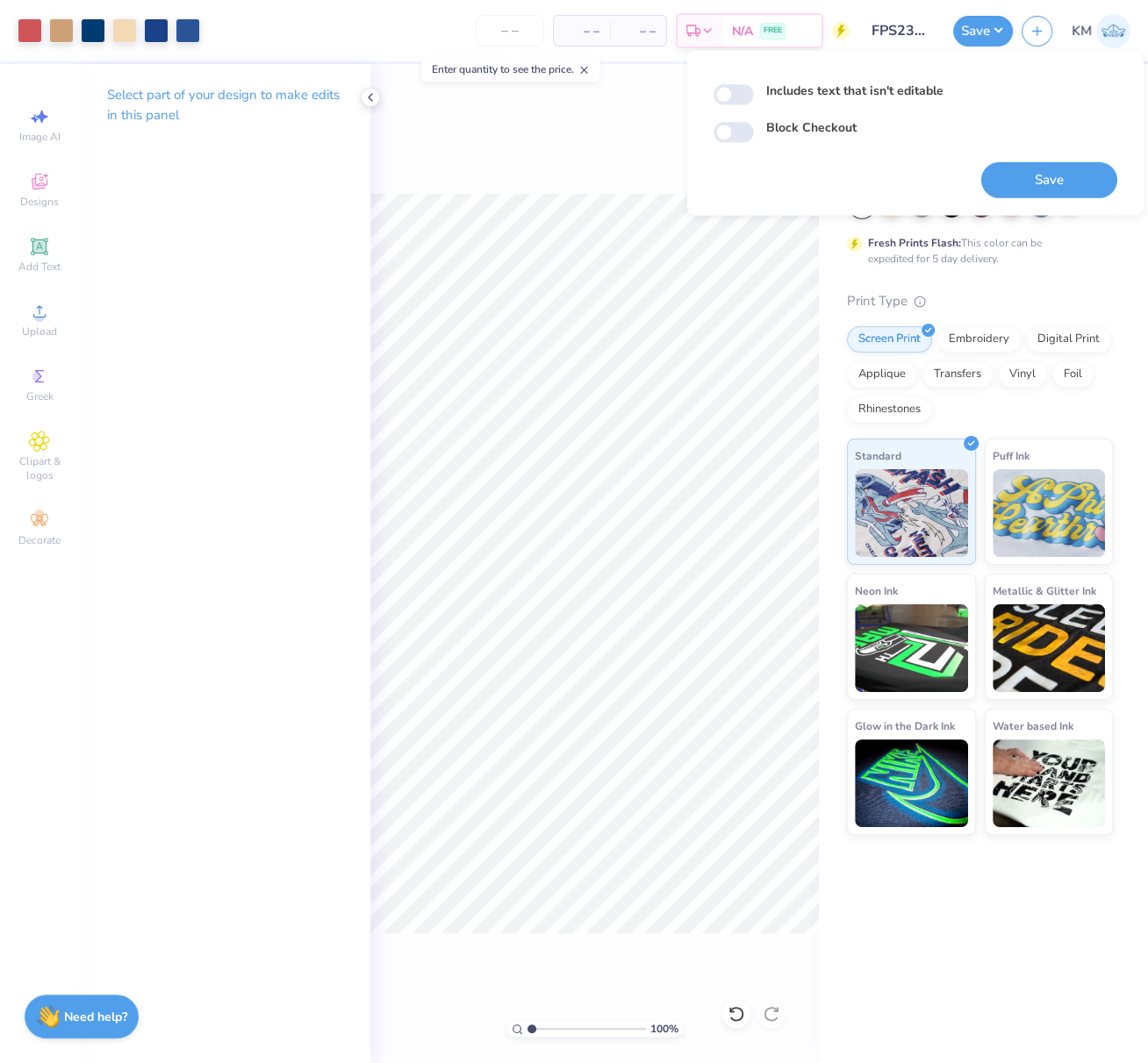
click at [1056, 179] on button "Save" at bounding box center [1049, 180] width 136 height 36
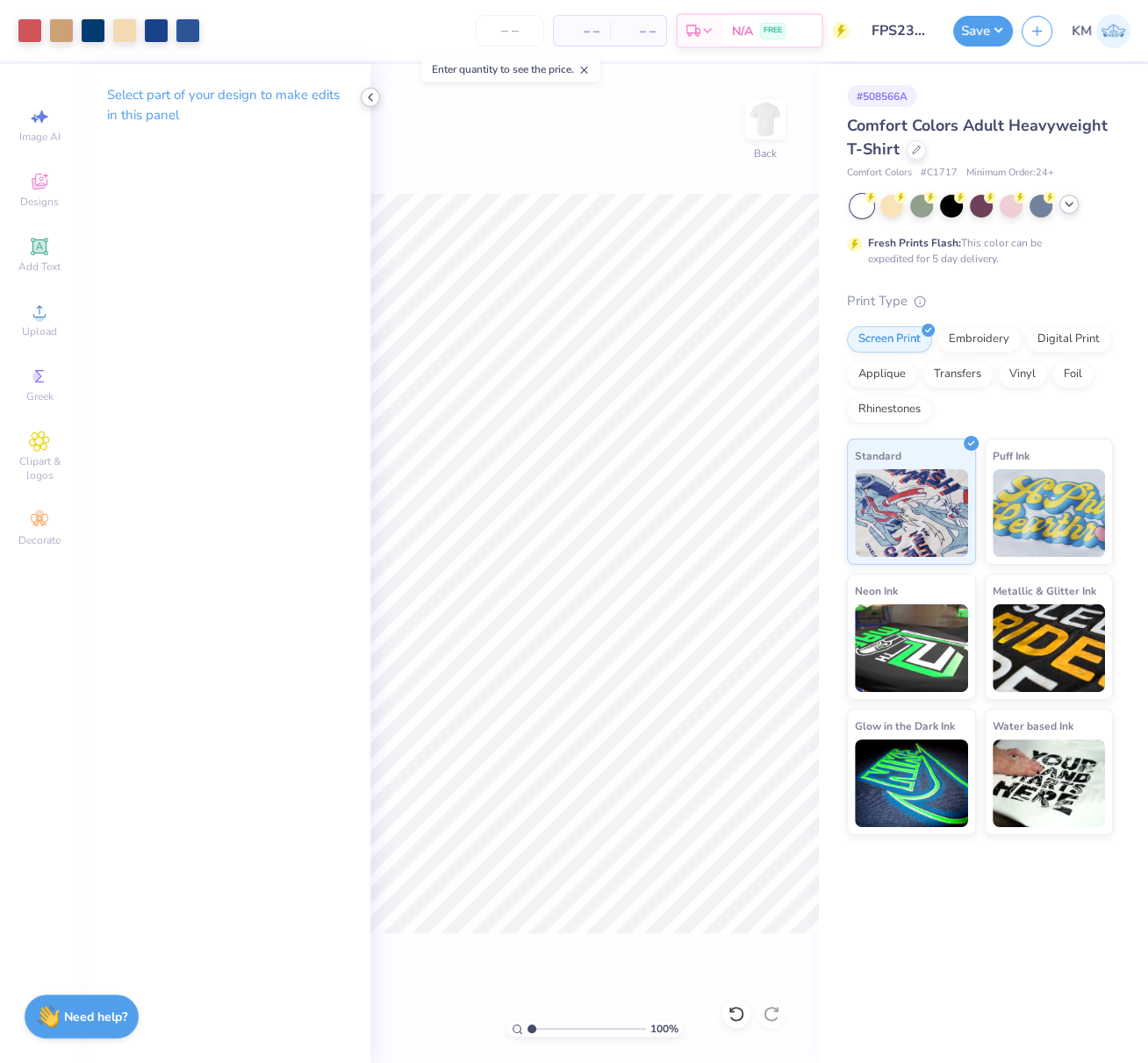
drag, startPoint x: 371, startPoint y: 97, endPoint x: 190, endPoint y: 33, distance: 192.0
click at [372, 97] on icon at bounding box center [371, 97] width 14 height 14
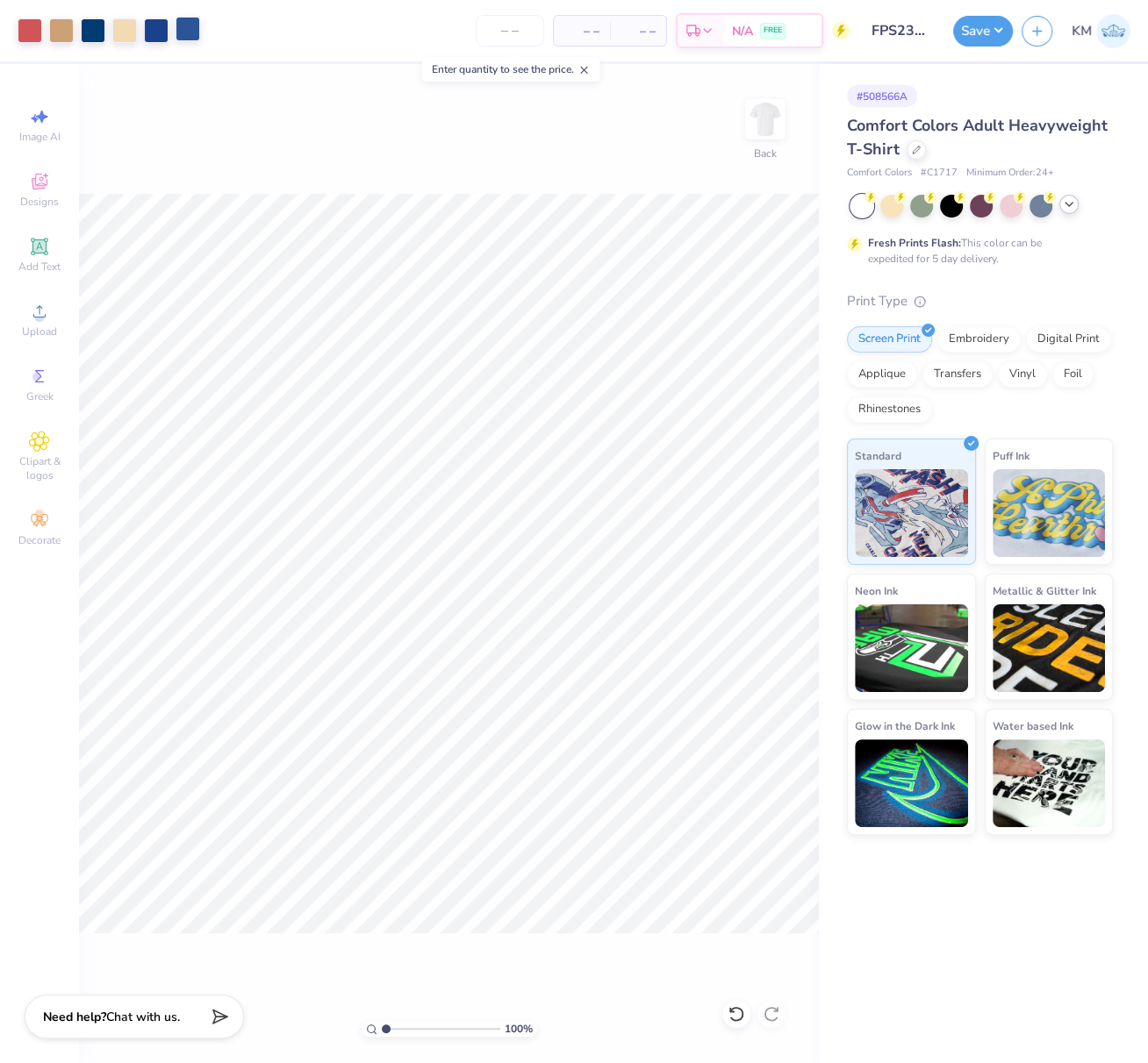
drag, startPoint x: 190, startPoint y: 34, endPoint x: 179, endPoint y: 21, distance: 17.0
click at [188, 32] on div at bounding box center [188, 28] width 24 height 24
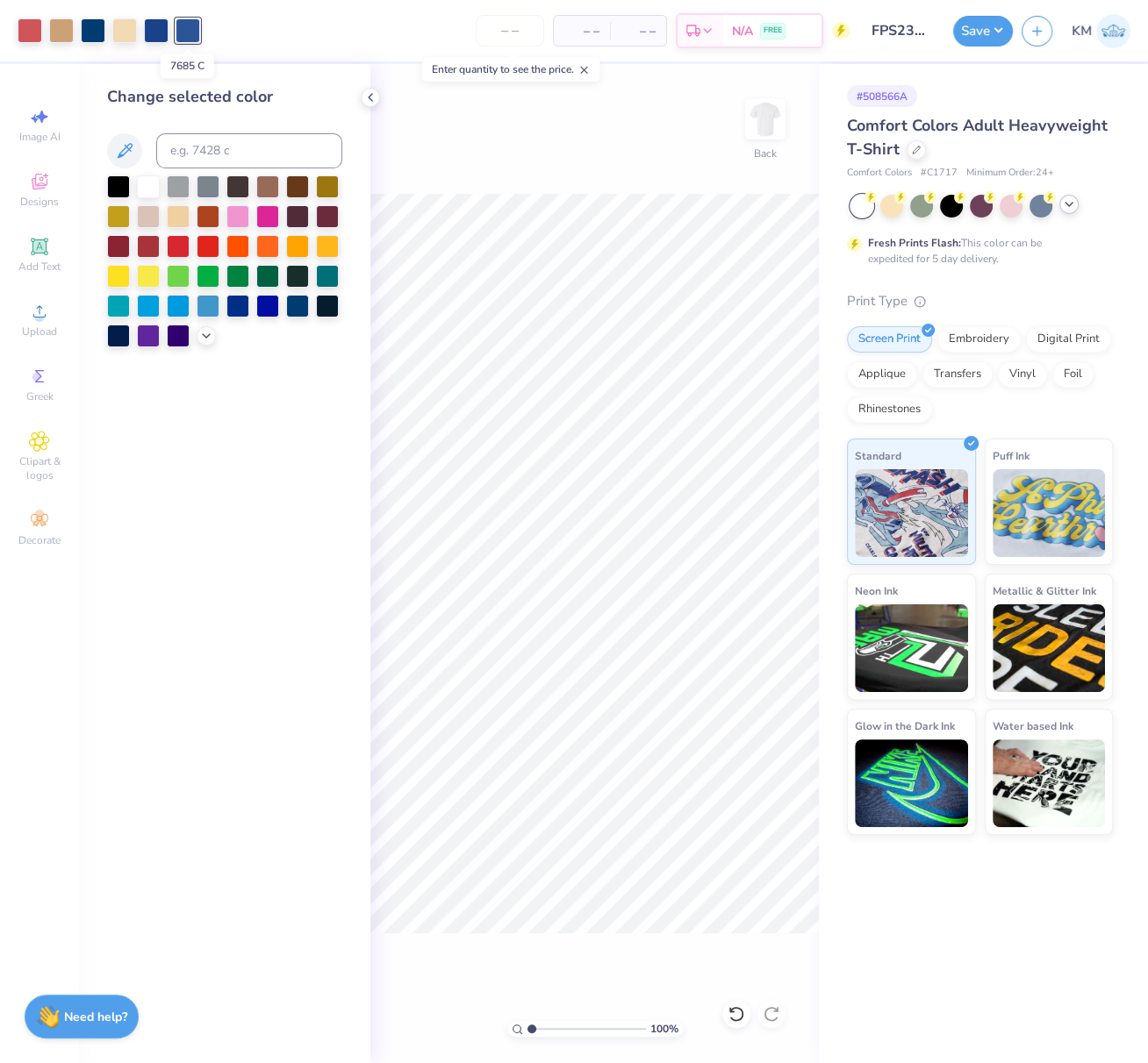
click at [181, 33] on div at bounding box center [188, 30] width 24 height 24
click at [207, 156] on input at bounding box center [249, 151] width 186 height 35
type input "7687"
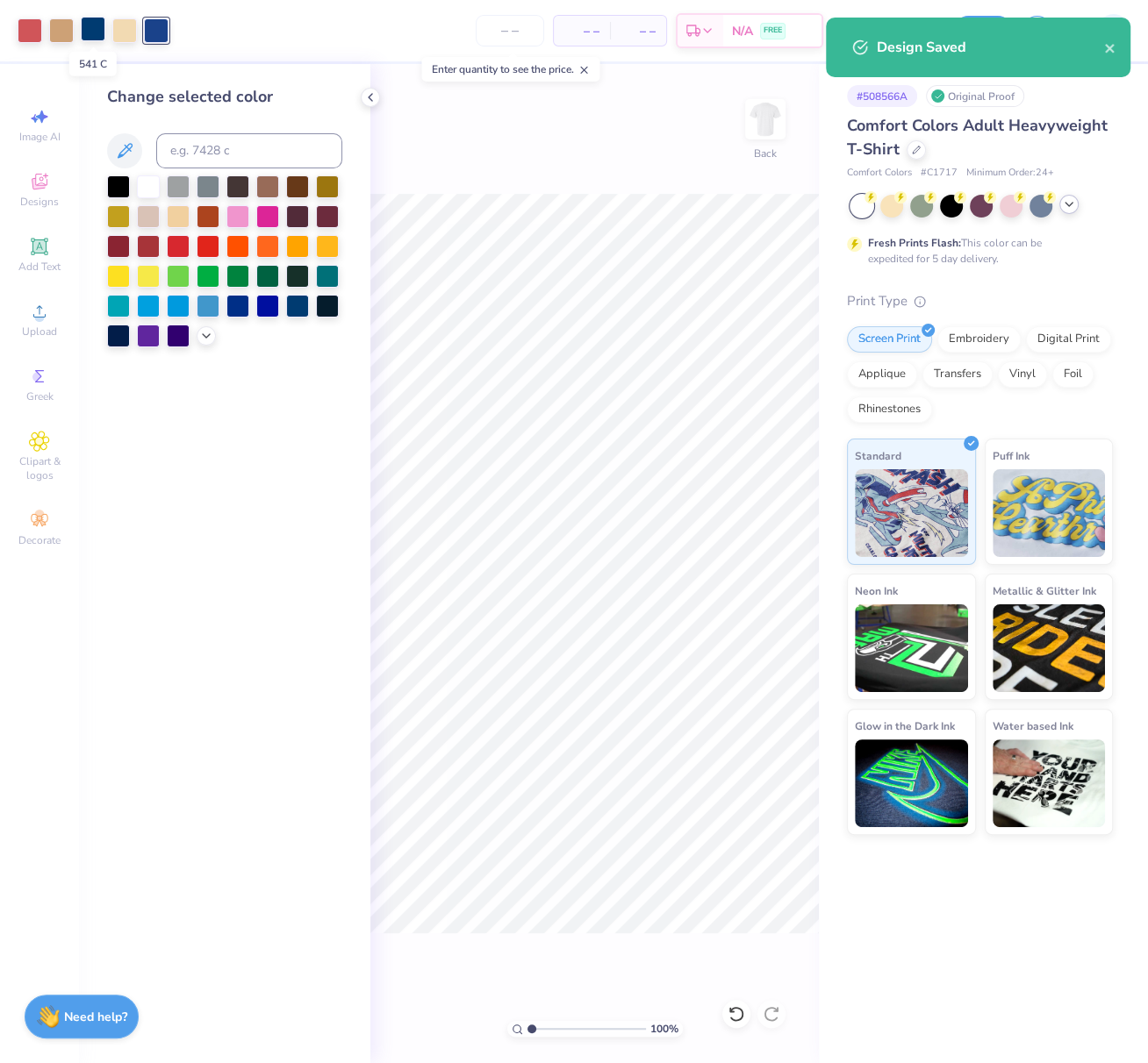
click at [96, 30] on div at bounding box center [93, 28] width 24 height 24
click at [182, 151] on input at bounding box center [249, 151] width 186 height 35
type input "7687"
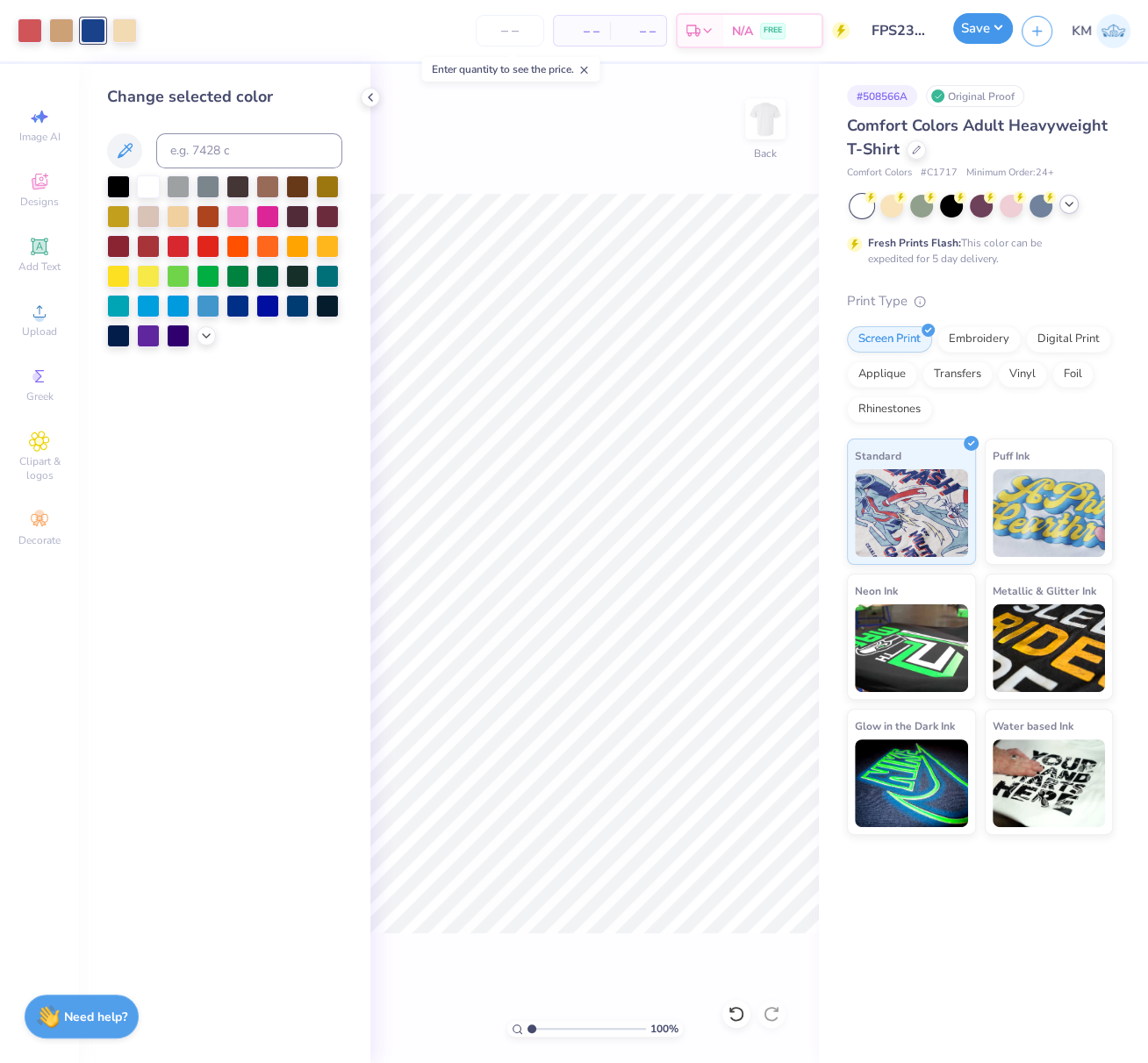
click at [1001, 30] on button "Save" at bounding box center [983, 29] width 60 height 31
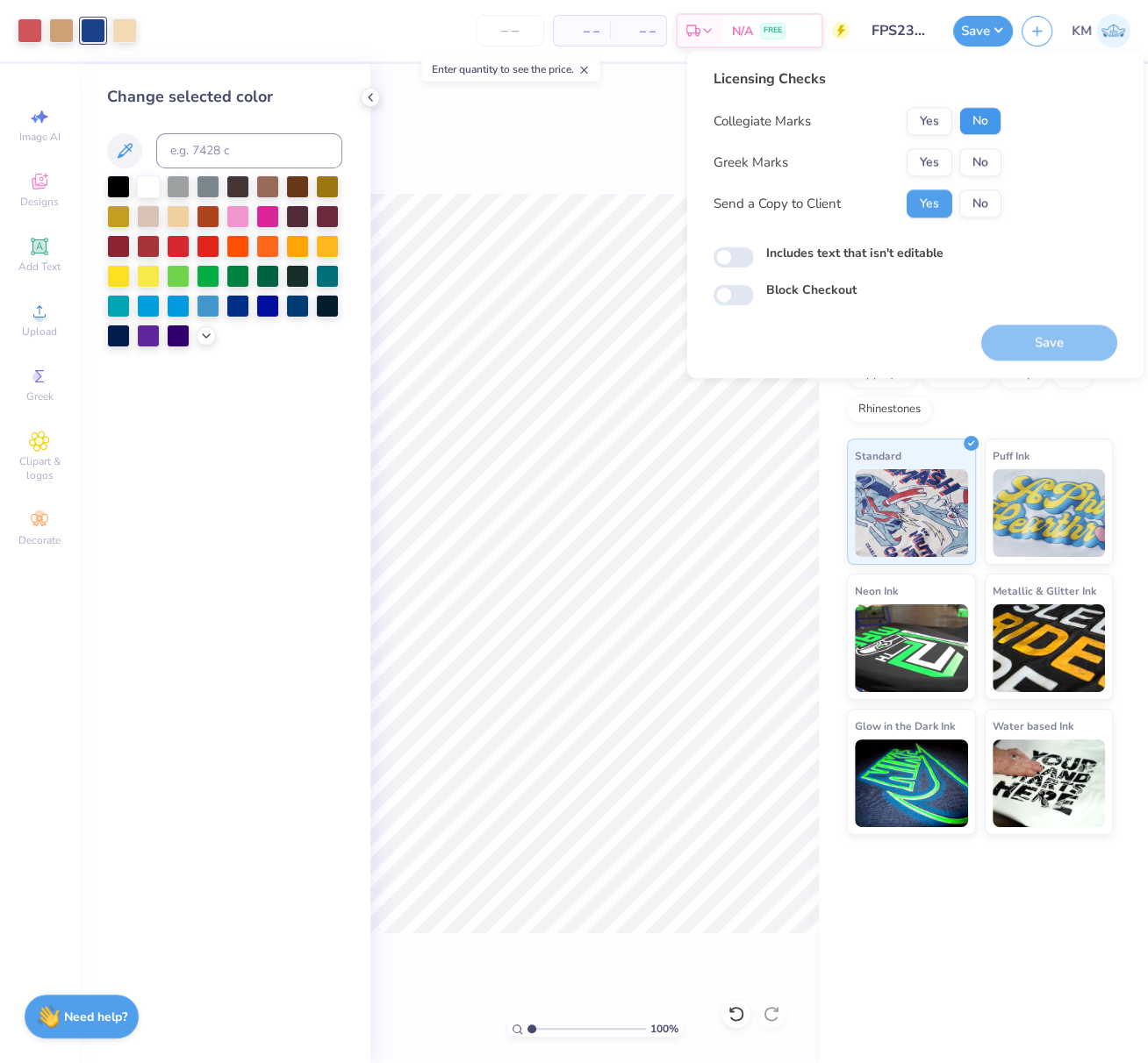
click at [987, 120] on button "No" at bounding box center [979, 121] width 42 height 28
click at [937, 157] on button "Yes" at bounding box center [929, 161] width 46 height 28
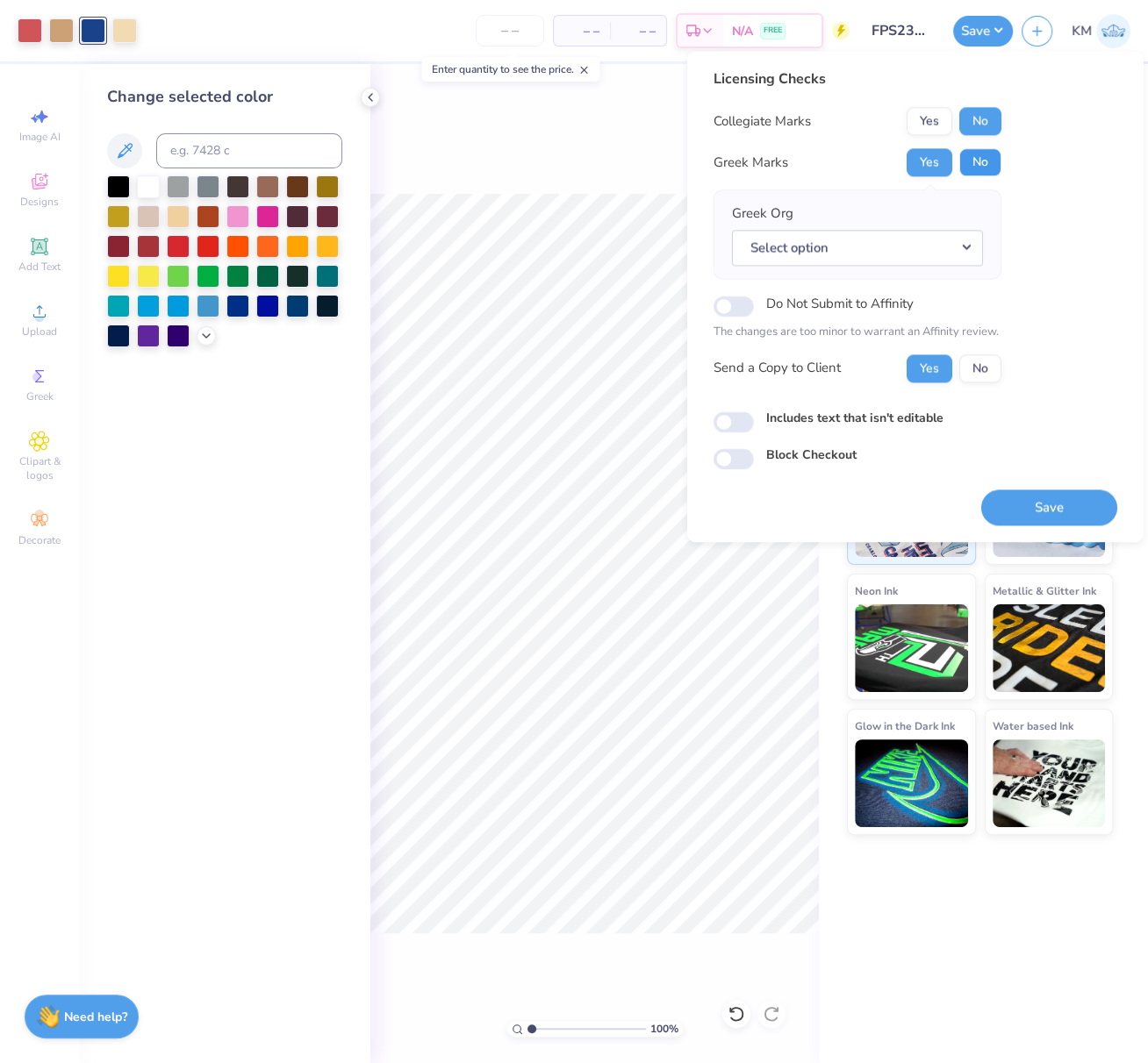
click at [965, 160] on button "No" at bounding box center [979, 161] width 42 height 28
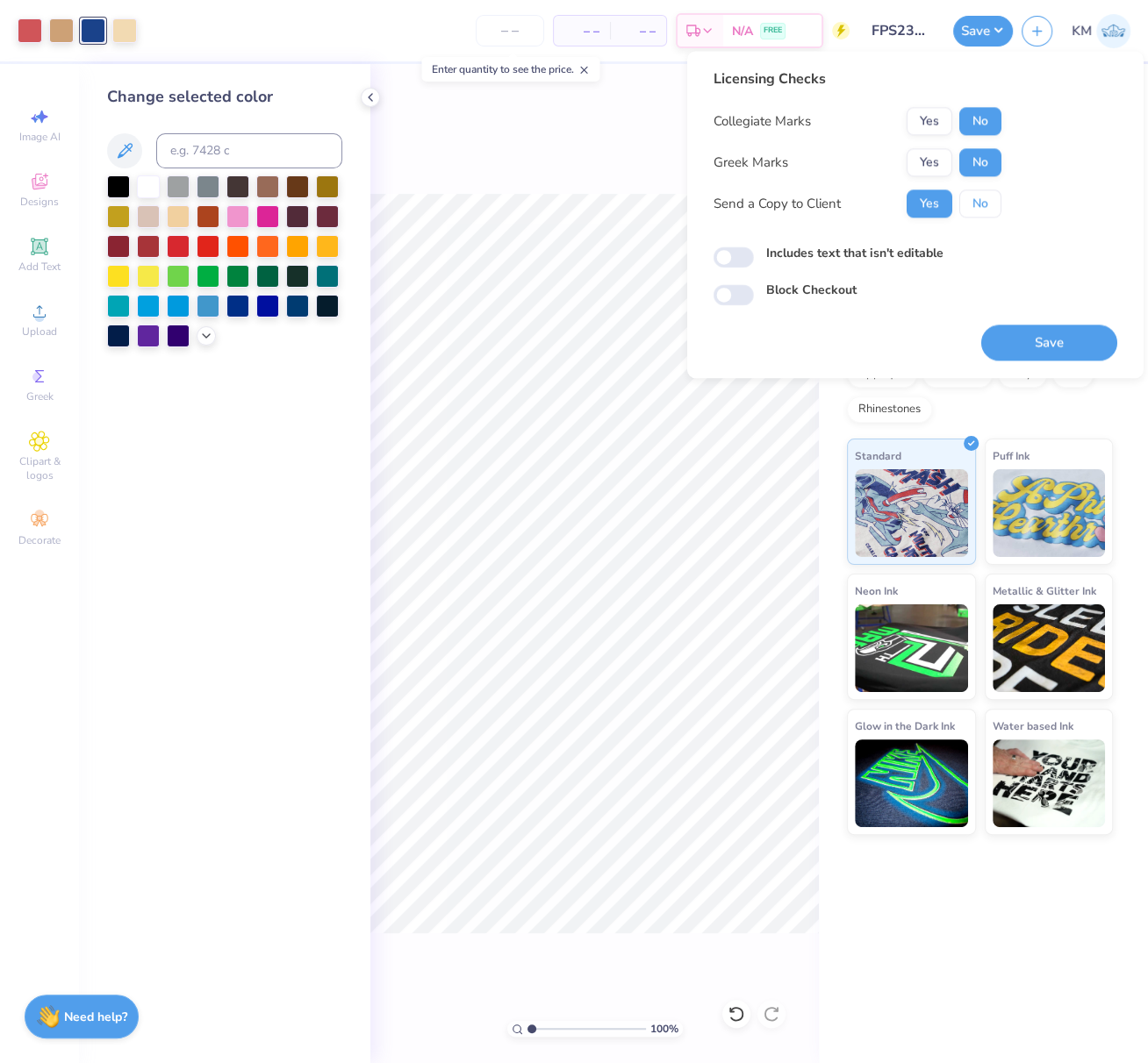
drag, startPoint x: 978, startPoint y: 206, endPoint x: 1015, endPoint y: 251, distance: 58.3
click at [983, 210] on button "No" at bounding box center [979, 203] width 42 height 28
click at [1033, 330] on button "Save" at bounding box center [1049, 343] width 136 height 36
